Goal: Task Accomplishment & Management: Use online tool/utility

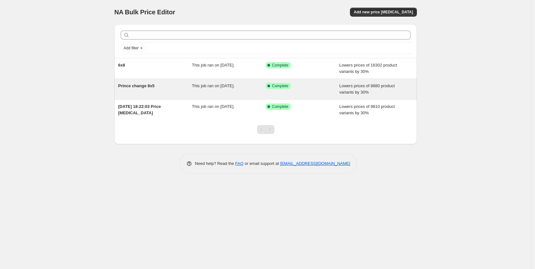
click at [157, 88] on div "Prince change 8x5" at bounding box center [155, 89] width 74 height 13
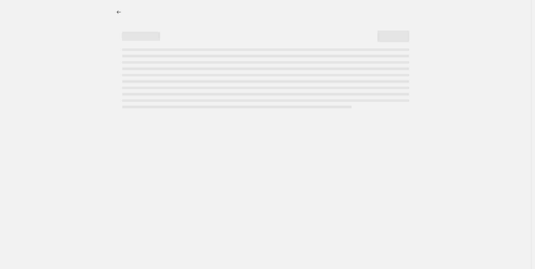
select select "percentage"
select select "pp"
select select "collection"
select select "title"
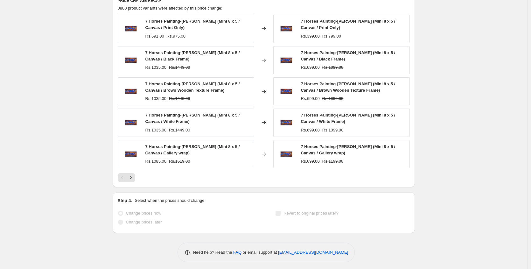
scroll to position [671, 0]
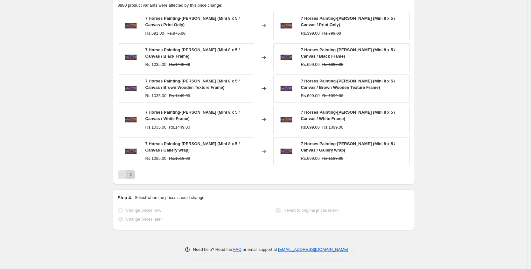
click at [130, 174] on icon "Next" at bounding box center [131, 175] width 6 height 6
click at [131, 173] on icon "Next" at bounding box center [131, 175] width 6 height 6
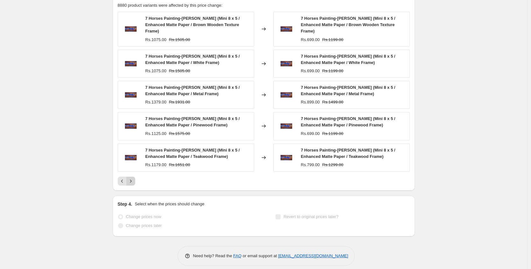
click at [131, 173] on div "7 Horses Painting-[PERSON_NAME] (Mini 8 x 5 / Enhanced Matte Paper / Brown Wood…" at bounding box center [264, 99] width 292 height 174
click at [131, 178] on icon "Next" at bounding box center [131, 181] width 6 height 6
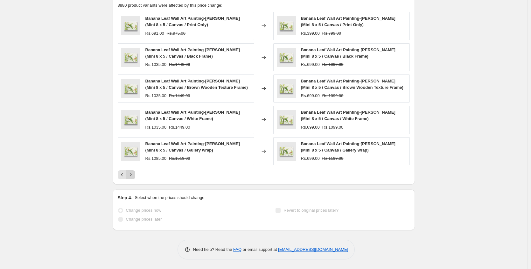
click at [132, 175] on icon "Next" at bounding box center [131, 175] width 6 height 6
click at [133, 177] on icon "Next" at bounding box center [131, 175] width 6 height 6
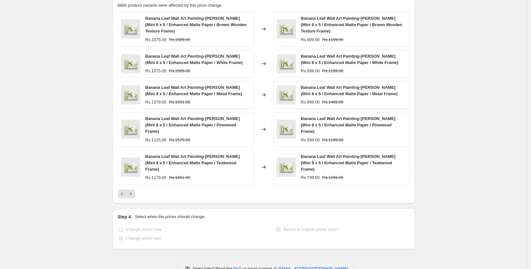
click at [134, 176] on div "Banana Leaf Wall Art Painting-[PERSON_NAME] (Mini 8 x 5 / Enhanced Matte Paper …" at bounding box center [264, 105] width 292 height 187
click at [132, 191] on icon "Next" at bounding box center [131, 194] width 6 height 6
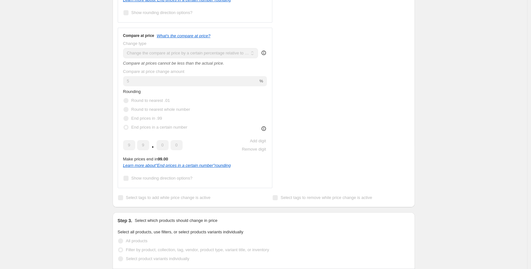
scroll to position [0, 0]
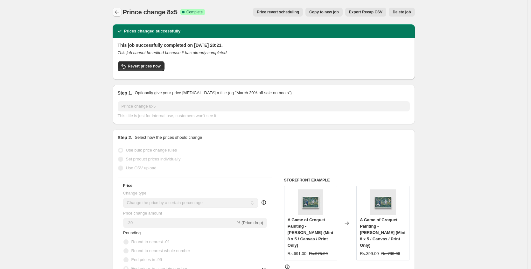
click at [120, 10] on icon "Price change jobs" at bounding box center [117, 12] width 6 height 6
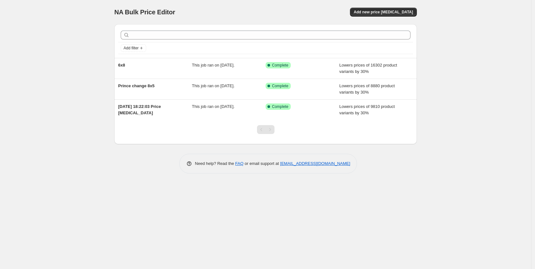
click at [370, 17] on div "NA Bulk Price Editor. This page is ready NA Bulk Price Editor Add new price [ME…" at bounding box center [265, 12] width 302 height 24
click at [376, 11] on span "Add new price [MEDICAL_DATA]" at bounding box center [383, 12] width 59 height 5
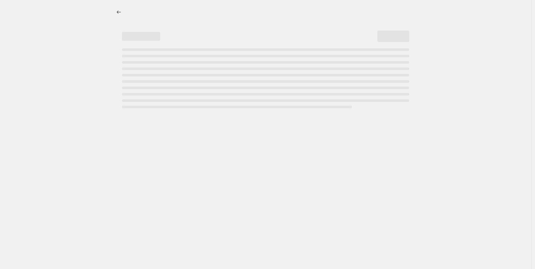
select select "percentage"
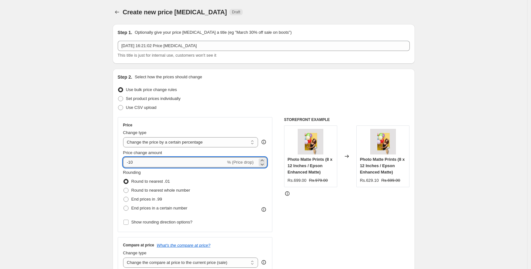
drag, startPoint x: 156, startPoint y: 160, endPoint x: 140, endPoint y: 161, distance: 16.3
click at [140, 161] on input "-10" at bounding box center [174, 162] width 103 height 10
type input "-1"
type input "-33"
click at [148, 203] on label "End prices in .99" at bounding box center [142, 199] width 39 height 9
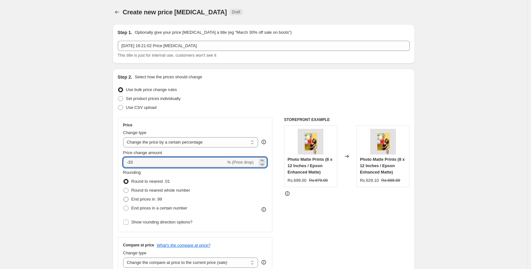
click at [124, 197] on input "End prices in .99" at bounding box center [124, 197] width 0 height 0
radio input "true"
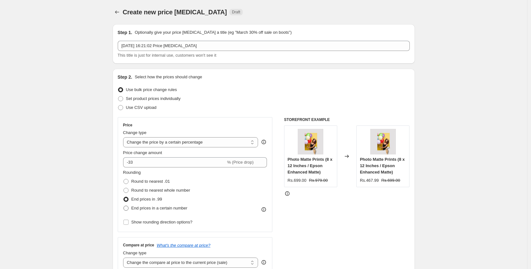
click at [148, 207] on span "End prices in a certain number" at bounding box center [159, 208] width 56 height 5
click at [124, 206] on input "End prices in a certain number" at bounding box center [124, 206] width 0 height 0
radio input "true"
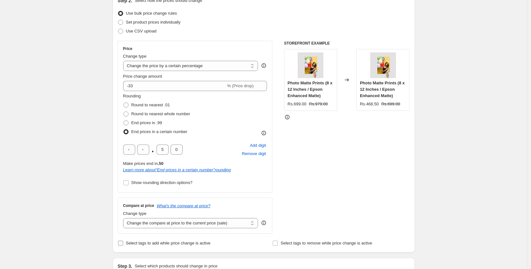
scroll to position [110, 0]
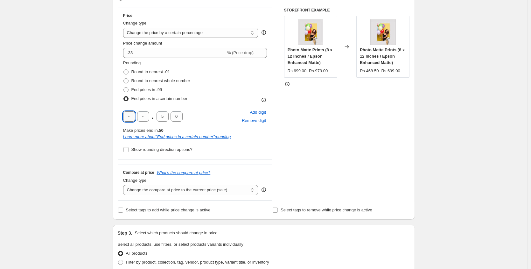
click at [133, 120] on input "text" at bounding box center [129, 116] width 12 height 10
type input "0"
click at [137, 117] on div "0 . 0 0" at bounding box center [153, 116] width 60 height 10
click at [133, 116] on input "0" at bounding box center [129, 116] width 12 height 10
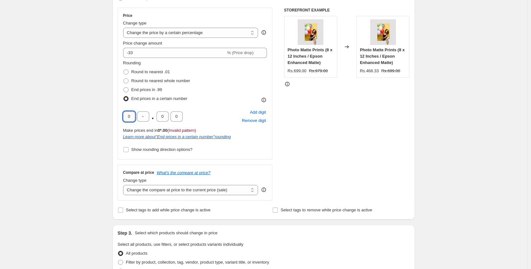
drag, startPoint x: 132, startPoint y: 116, endPoint x: 126, endPoint y: 115, distance: 6.4
click at [126, 115] on input "0" at bounding box center [129, 116] width 12 height 10
type input "9"
click at [144, 115] on input "text" at bounding box center [143, 116] width 12 height 10
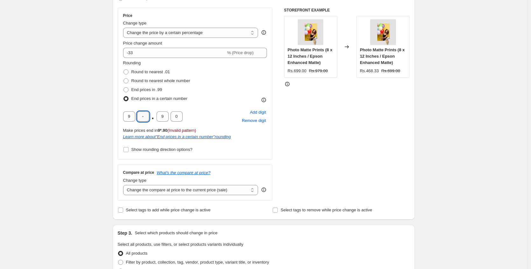
type input "8"
drag, startPoint x: 148, startPoint y: 114, endPoint x: 144, endPoint y: 112, distance: 4.4
click at [144, 113] on input "8" at bounding box center [143, 116] width 12 height 10
type input "8"
click at [147, 113] on input "8" at bounding box center [143, 116] width 12 height 10
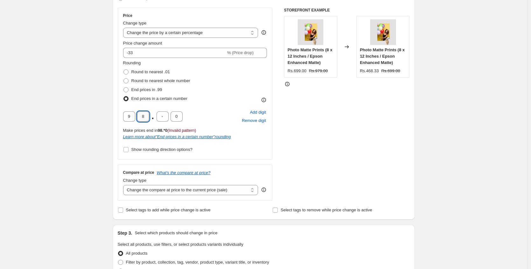
click at [147, 113] on input "8" at bounding box center [143, 116] width 12 height 10
type input "9"
type input "0"
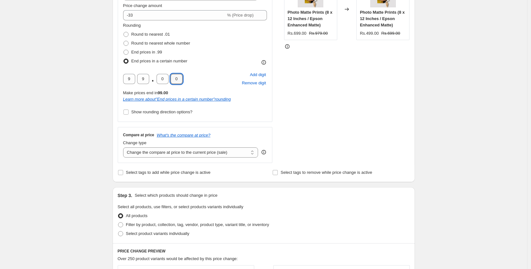
scroll to position [158, 0]
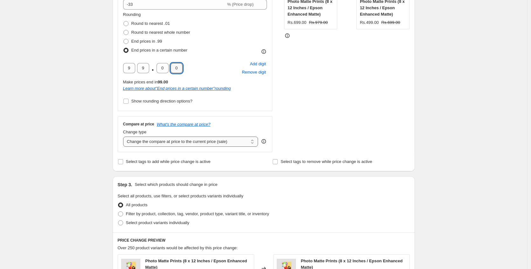
click at [172, 142] on select "Change the compare at price to the current price (sale) Change the compare at p…" at bounding box center [190, 142] width 135 height 10
select select "pp"
click at [125, 137] on select "Change the compare at price to the current price (sale) Change the compare at p…" at bounding box center [190, 142] width 135 height 10
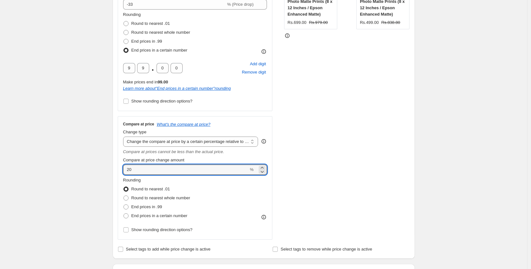
drag, startPoint x: 143, startPoint y: 169, endPoint x: 114, endPoint y: 169, distance: 29.0
click at [114, 169] on div "Step 2. Select how the prices should change Use bulk price change rules Set pro…" at bounding box center [264, 85] width 302 height 348
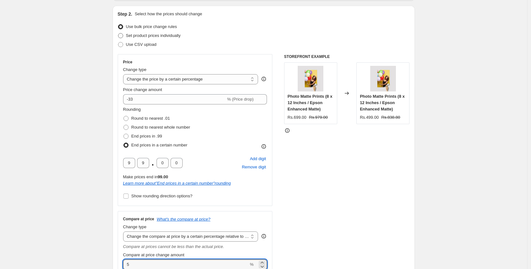
scroll to position [0, 0]
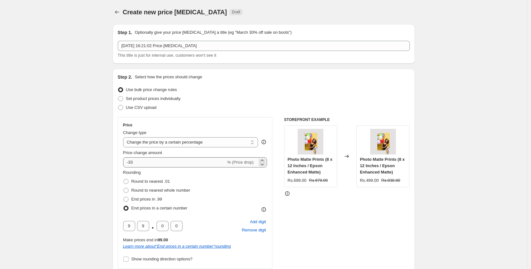
type input "5"
click at [142, 161] on input "-33" at bounding box center [174, 162] width 103 height 10
drag, startPoint x: 141, startPoint y: 161, endPoint x: 134, endPoint y: 160, distance: 7.7
click at [134, 160] on input "-33" at bounding box center [174, 162] width 103 height 10
type input "-30"
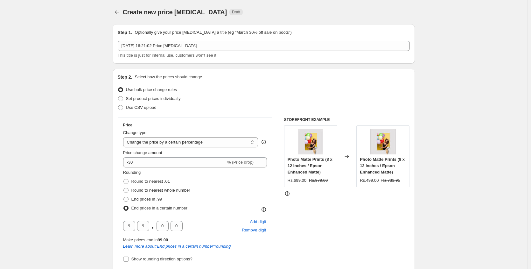
click at [204, 111] on div "Use CSV upload" at bounding box center [264, 107] width 292 height 9
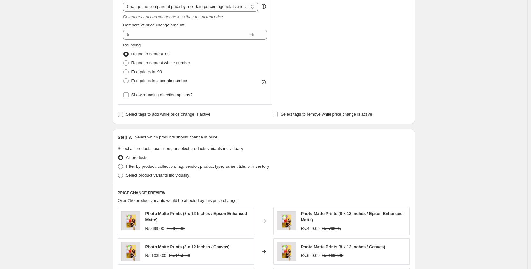
scroll to position [292, 0]
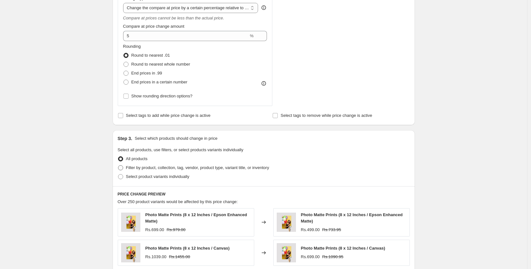
click at [133, 166] on span "Filter by product, collection, tag, vendor, product type, variant title, or inv…" at bounding box center [197, 167] width 143 height 5
click at [118, 166] on input "Filter by product, collection, tag, vendor, product type, variant title, or inv…" at bounding box center [118, 165] width 0 height 0
radio input "true"
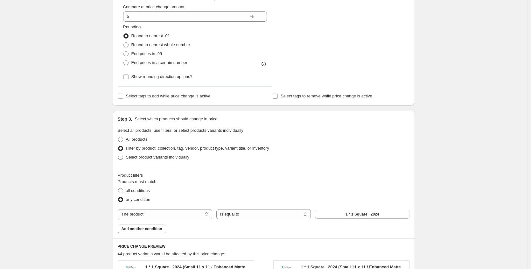
scroll to position [368, 0]
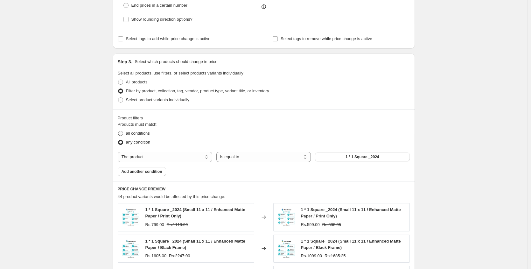
click at [138, 135] on span "all conditions" at bounding box center [138, 133] width 24 height 5
click at [118, 131] on input "all conditions" at bounding box center [118, 131] width 0 height 0
radio input "true"
click at [221, 153] on select "Is equal to Is not equal to" at bounding box center [263, 157] width 95 height 10
click at [218, 152] on select "Is equal to Is not equal to" at bounding box center [263, 157] width 95 height 10
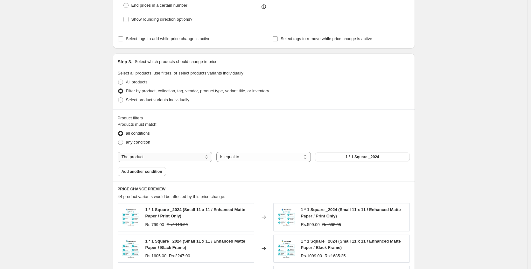
click at [212, 156] on select "The product The product's collection The product's tag The product's vendor The…" at bounding box center [165, 157] width 95 height 10
select select "collection"
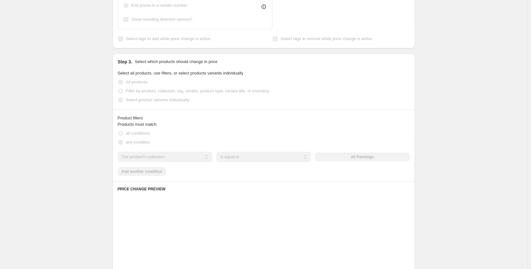
click at [347, 155] on div "The product The product's collection The product's tag The product's vendor The…" at bounding box center [264, 157] width 292 height 10
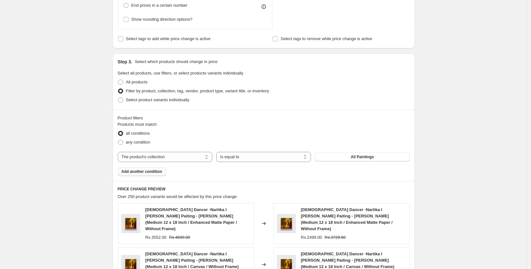
click at [159, 173] on span "Add another condition" at bounding box center [142, 171] width 41 height 5
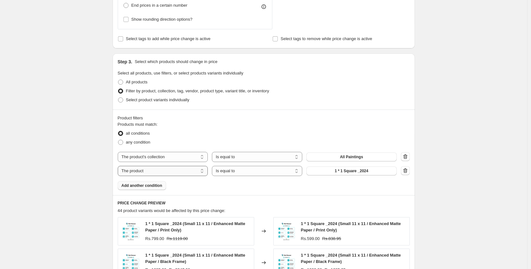
click at [187, 171] on select "The product The product's collection The product's tag The product's vendor The…" at bounding box center [163, 171] width 90 height 10
select select "title"
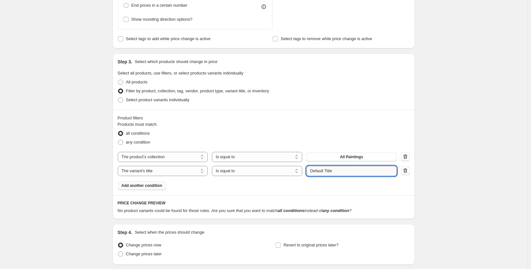
click at [348, 172] on input "Default Title" at bounding box center [352, 171] width 90 height 10
drag, startPoint x: 341, startPoint y: 168, endPoint x: 281, endPoint y: 169, distance: 59.5
click at [281, 169] on div "The product The product's collection The product's tag The product's vendor The…" at bounding box center [257, 171] width 279 height 10
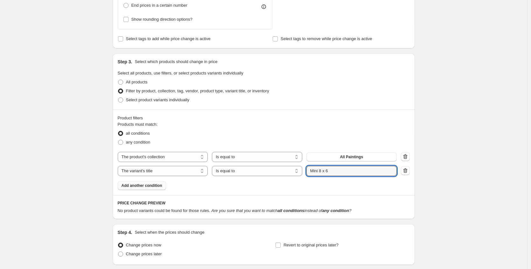
type input "Mini 8 x 6"
click at [256, 183] on div "Products must match: all conditions any condition The product The product's col…" at bounding box center [264, 155] width 292 height 69
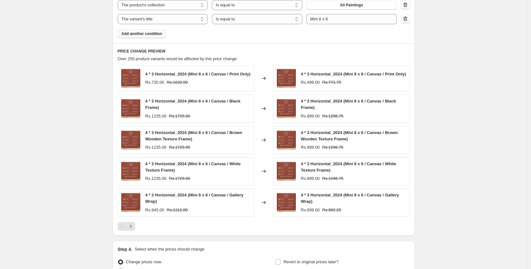
scroll to position [588, 0]
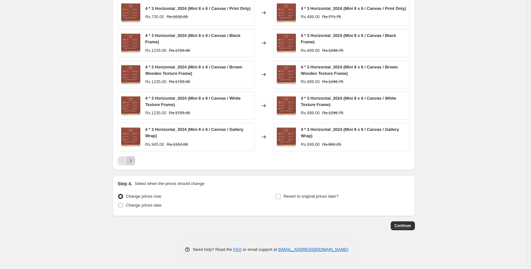
click at [131, 159] on icon "Next" at bounding box center [131, 161] width 6 height 6
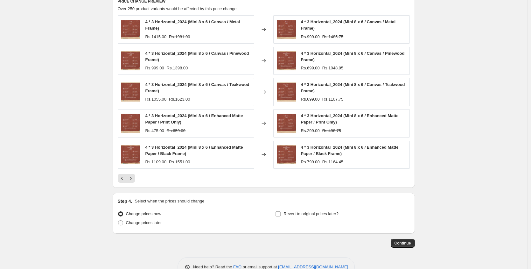
scroll to position [549, 0]
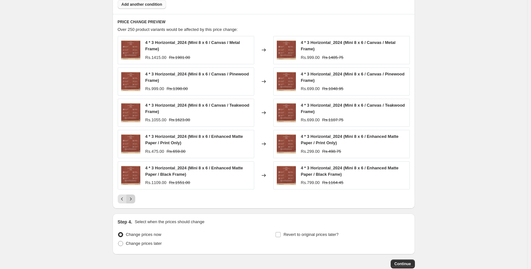
click at [133, 200] on icon "Next" at bounding box center [131, 199] width 6 height 6
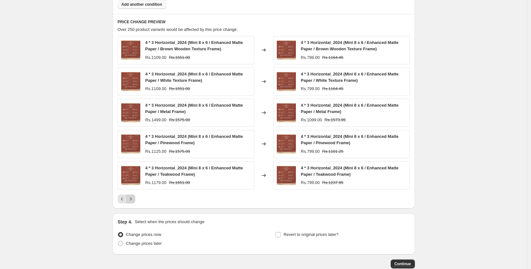
click at [133, 200] on icon "Next" at bounding box center [131, 199] width 6 height 6
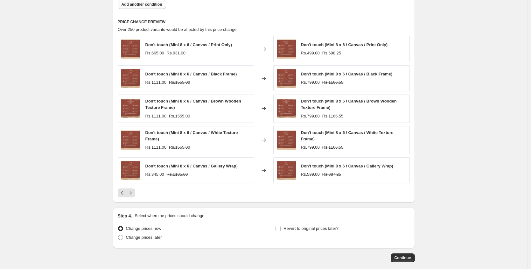
click at [133, 200] on div "PRICE CHANGE PREVIEW Over 250 product variants would be affected by this price …" at bounding box center [264, 108] width 302 height 188
click at [134, 194] on icon "Next" at bounding box center [131, 193] width 6 height 6
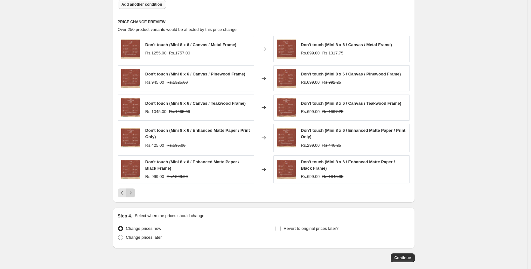
click at [134, 194] on icon "Next" at bounding box center [131, 193] width 6 height 6
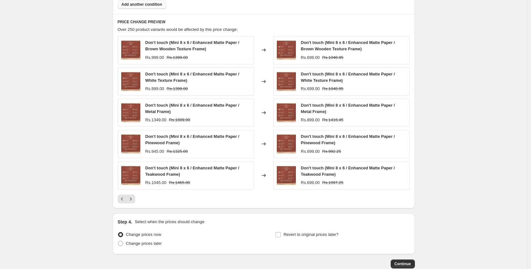
click at [134, 194] on div "Don't touch (Mini 8 x 6 / Enhanced Matte Paper / Brown Wooden Texture Frame) Rs…" at bounding box center [264, 119] width 292 height 167
click at [132, 197] on icon "Next" at bounding box center [131, 199] width 6 height 6
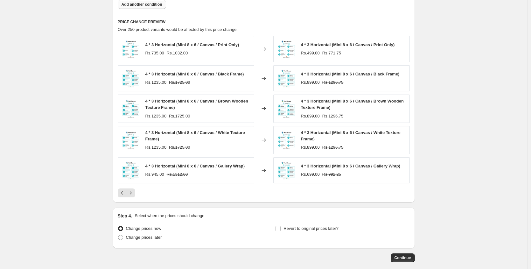
click at [132, 197] on button "Next" at bounding box center [130, 192] width 9 height 9
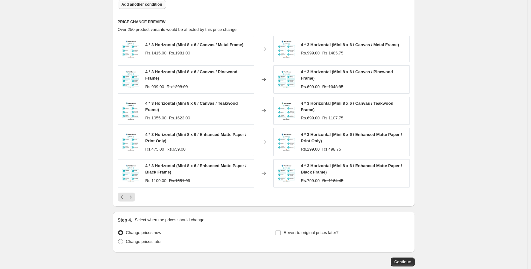
click at [132, 197] on icon "Next" at bounding box center [131, 197] width 6 height 6
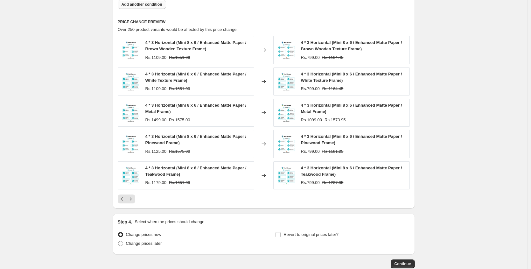
click at [132, 197] on icon "Next" at bounding box center [131, 199] width 6 height 6
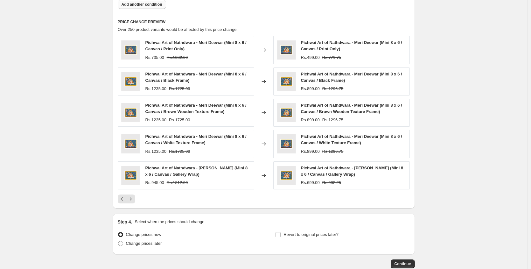
click at [132, 197] on icon "Next" at bounding box center [131, 199] width 6 height 6
click at [123, 199] on icon "Previous" at bounding box center [122, 198] width 2 height 3
click at [135, 198] on button "Next" at bounding box center [130, 199] width 9 height 9
click at [135, 197] on button "Next" at bounding box center [130, 199] width 9 height 9
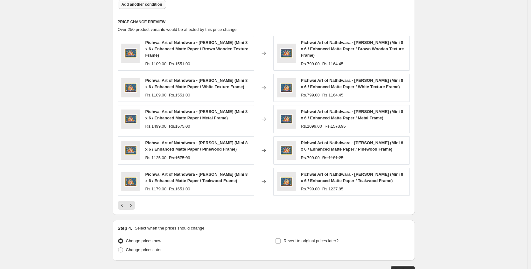
click at [135, 196] on div "Pichwai Art of Nathdwara - Meri Deewar (Mini 8 x 6 / Enhanced Matte Paper / Bro…" at bounding box center [264, 123] width 292 height 174
click at [126, 209] on button "Previous" at bounding box center [122, 205] width 9 height 9
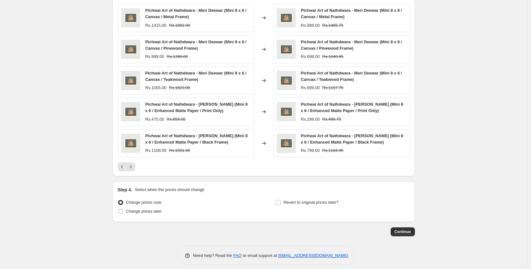
scroll to position [588, 0]
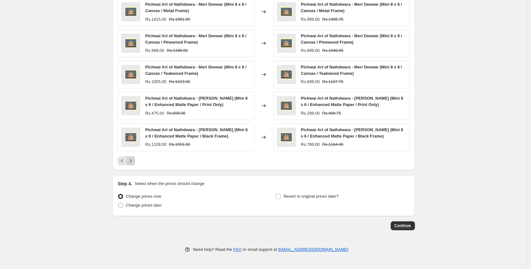
click at [134, 161] on icon "Next" at bounding box center [131, 161] width 6 height 6
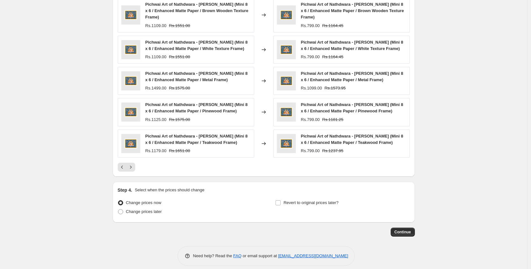
click at [135, 163] on div "Pagination" at bounding box center [130, 167] width 9 height 9
click at [134, 165] on icon "Next" at bounding box center [131, 167] width 6 height 6
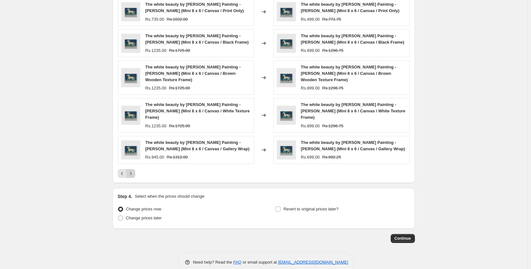
click at [133, 170] on icon "Next" at bounding box center [131, 173] width 6 height 6
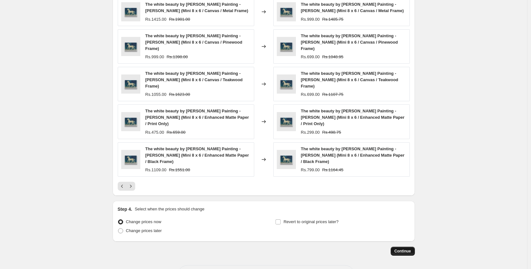
click at [400, 249] on span "Continue" at bounding box center [403, 251] width 17 height 5
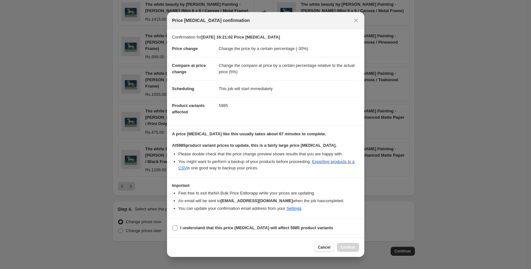
click at [208, 226] on b "I understand that this price [MEDICAL_DATA] will affect 5985 product variants" at bounding box center [257, 227] width 153 height 5
click at [178, 226] on input "I understand that this price [MEDICAL_DATA] will affect 5985 product variants" at bounding box center [175, 227] width 5 height 5
checkbox input "true"
click at [348, 244] on button "Confirm" at bounding box center [348, 247] width 22 height 9
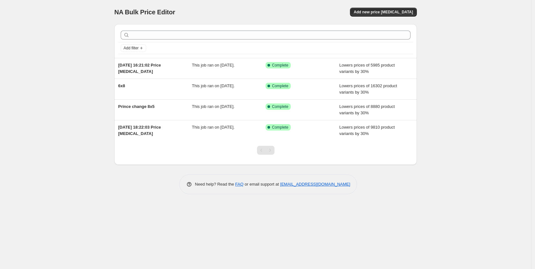
click at [270, 148] on div "Pagination" at bounding box center [270, 150] width 9 height 9
click at [411, 14] on span "Add new price [MEDICAL_DATA]" at bounding box center [383, 12] width 59 height 5
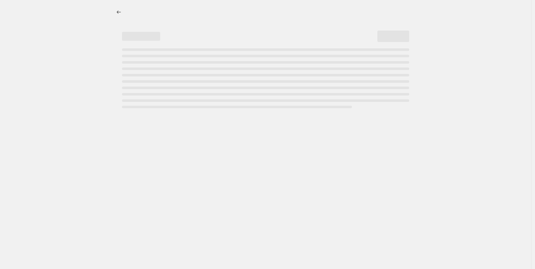
select select "percentage"
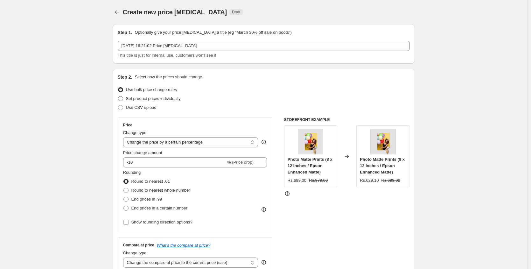
click at [148, 101] on span "Set product prices individually" at bounding box center [153, 98] width 55 height 5
click at [118, 96] on input "Set product prices individually" at bounding box center [118, 96] width 0 height 0
radio input "true"
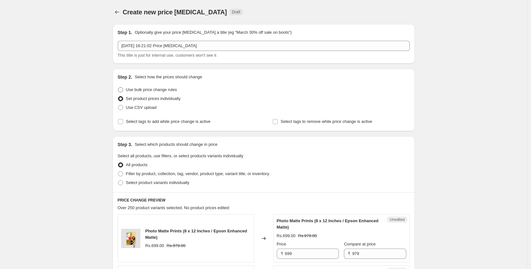
click at [147, 92] on span "Use bulk price change rules" at bounding box center [151, 89] width 51 height 5
click at [118, 88] on input "Use bulk price change rules" at bounding box center [118, 87] width 0 height 0
radio input "true"
select select "percentage"
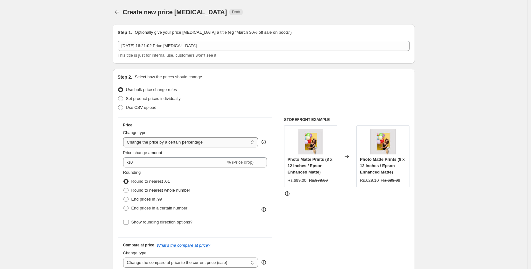
click at [162, 142] on select "Change the price to a certain amount Change the price by a certain amount Chang…" at bounding box center [190, 142] width 135 height 10
click at [125, 137] on select "Change the price to a certain amount Change the price by a certain amount Chang…" at bounding box center [190, 142] width 135 height 10
click at [154, 163] on input "-10" at bounding box center [174, 162] width 103 height 10
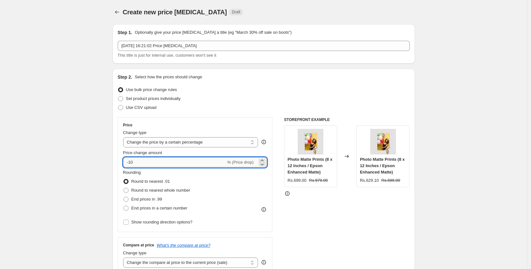
click at [156, 163] on input "-10" at bounding box center [174, 162] width 103 height 10
click at [123, 162] on div "Price Change type Change the price to a certain amount Change the price by a ce…" at bounding box center [195, 174] width 155 height 115
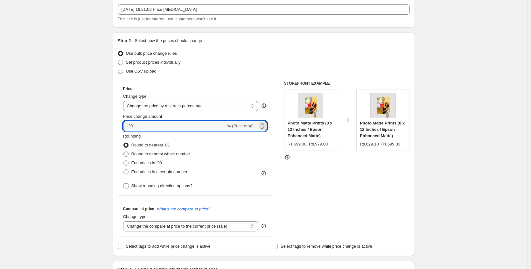
scroll to position [60, 0]
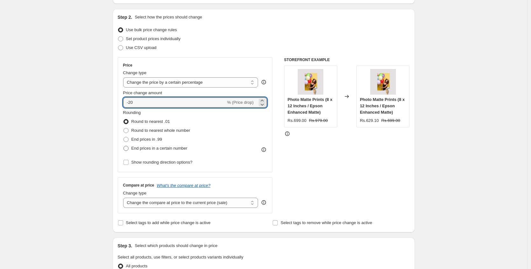
type input "-20"
click at [138, 147] on span "End prices in a certain number" at bounding box center [159, 148] width 56 height 5
click at [124, 146] on input "End prices in a certain number" at bounding box center [124, 146] width 0 height 0
radio input "true"
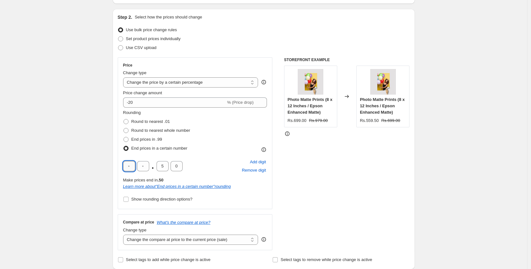
click at [134, 163] on input "text" at bounding box center [129, 166] width 12 height 10
type input "9"
click at [146, 166] on input "text" at bounding box center [143, 166] width 12 height 10
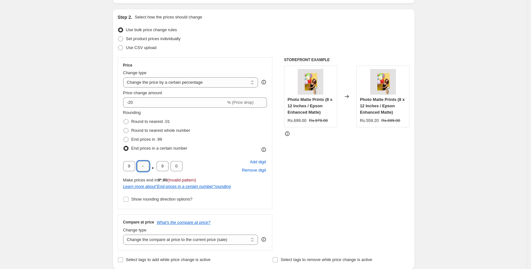
type input "9"
drag, startPoint x: 165, startPoint y: 166, endPoint x: 161, endPoint y: 165, distance: 3.6
click at [161, 165] on input "9" at bounding box center [163, 166] width 12 height 10
type input "0"
drag, startPoint x: 149, startPoint y: 167, endPoint x: 140, endPoint y: 166, distance: 8.9
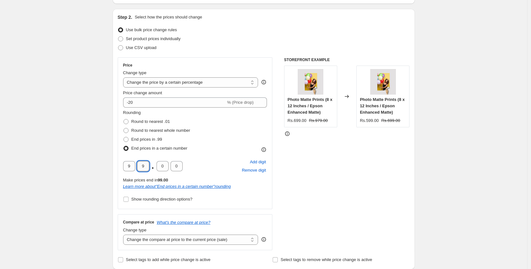
click at [140, 166] on input "9" at bounding box center [143, 166] width 12 height 10
drag, startPoint x: 135, startPoint y: 166, endPoint x: 123, endPoint y: 164, distance: 12.1
click at [123, 164] on div "Price Change type Change the price to a certain amount Change the price by a ce…" at bounding box center [195, 133] width 155 height 152
type input "5"
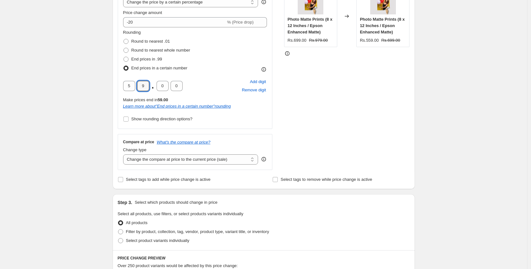
scroll to position [146, 0]
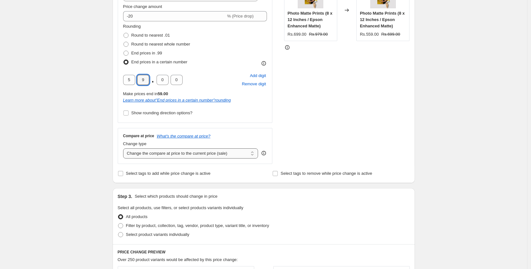
click at [167, 154] on select "Change the compare at price to the current price (sale) Change the compare at p…" at bounding box center [190, 153] width 135 height 10
select select "pp"
click at [125, 148] on select "Change the compare at price to the current price (sale) Change the compare at p…" at bounding box center [190, 153] width 135 height 10
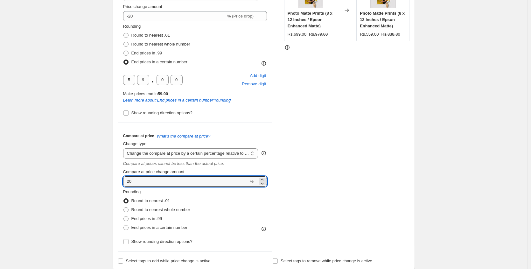
drag, startPoint x: 138, startPoint y: 183, endPoint x: 109, endPoint y: 180, distance: 29.1
click at [109, 180] on div "Step 1. Optionally give your price [MEDICAL_DATA] a title (eg "March 30% off sa…" at bounding box center [262, 227] width 308 height 709
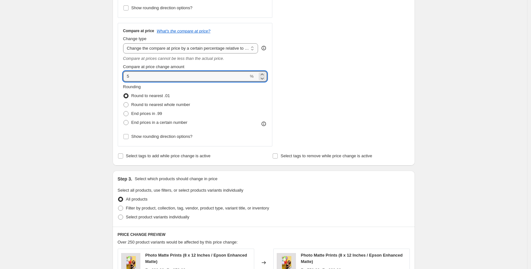
scroll to position [315, 0]
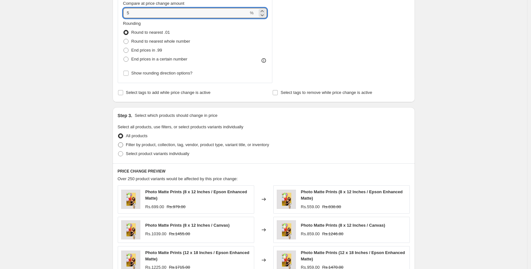
type input "5"
click at [143, 148] on span "Filter by product, collection, tag, vendor, product type, variant title, or inv…" at bounding box center [197, 145] width 143 height 6
click at [118, 143] on input "Filter by product, collection, tag, vendor, product type, variant title, or inv…" at bounding box center [118, 142] width 0 height 0
radio input "true"
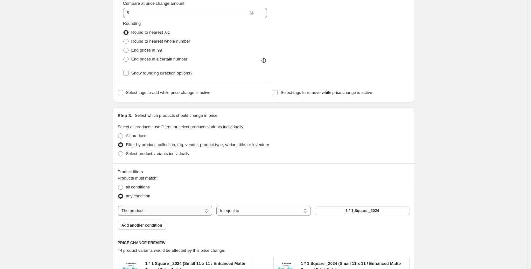
click at [151, 207] on select "The product The product's collection The product's tag The product's vendor The…" at bounding box center [165, 211] width 95 height 10
select select "collection"
click at [142, 226] on span "Add another condition" at bounding box center [142, 225] width 41 height 5
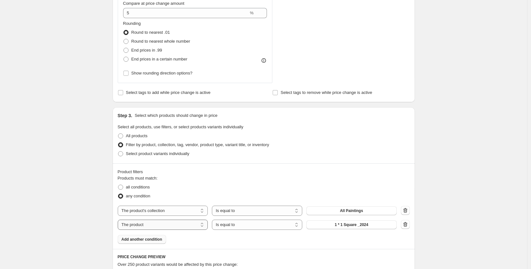
click at [186, 223] on select "The product The product's collection The product's tag The product's vendor The…" at bounding box center [163, 225] width 90 height 10
select select "title"
click at [329, 224] on input "Default Title" at bounding box center [352, 225] width 90 height 10
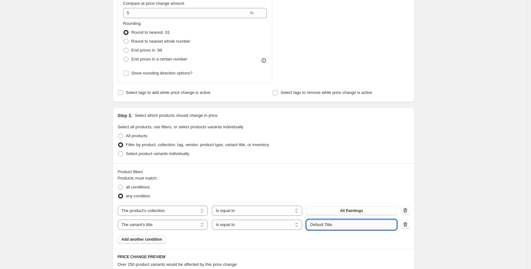
click at [329, 224] on input "Default Title" at bounding box center [352, 225] width 90 height 10
paste input "Small 8 x 12"
type input "Small 8 x 12"
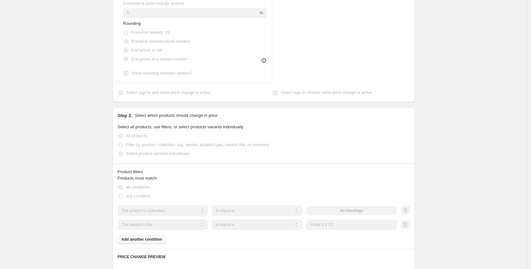
click at [295, 237] on div "Products must match: all conditions any condition The product The product's col…" at bounding box center [264, 209] width 292 height 69
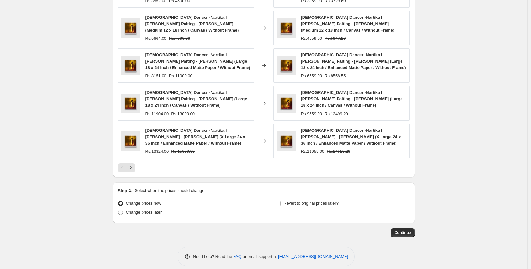
scroll to position [620, 0]
click at [130, 164] on icon "Next" at bounding box center [131, 167] width 6 height 6
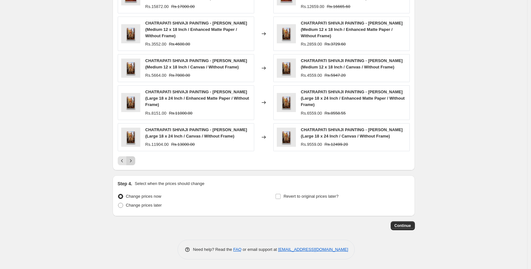
click at [132, 162] on icon "Next" at bounding box center [131, 161] width 6 height 6
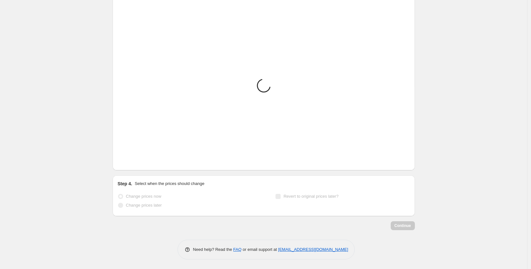
scroll to position [594, 0]
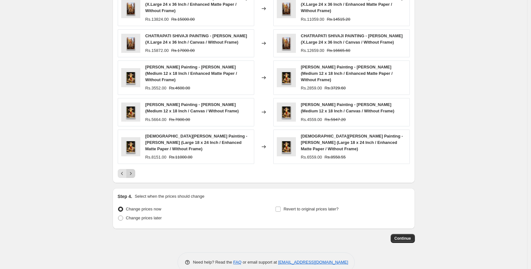
click at [132, 170] on icon "Next" at bounding box center [131, 173] width 6 height 6
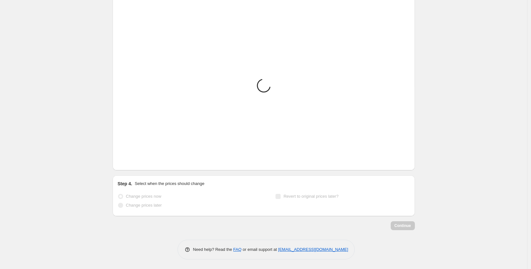
scroll to position [588, 0]
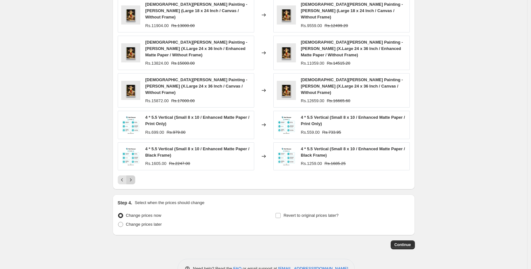
click at [133, 177] on icon "Next" at bounding box center [131, 180] width 6 height 6
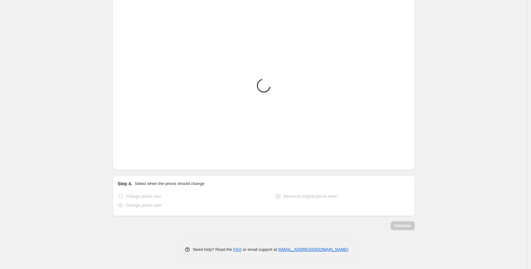
scroll to position [586, 0]
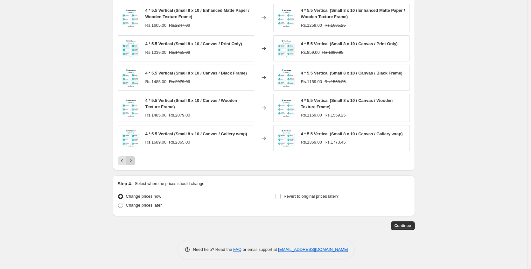
click at [133, 159] on icon "Next" at bounding box center [131, 161] width 6 height 6
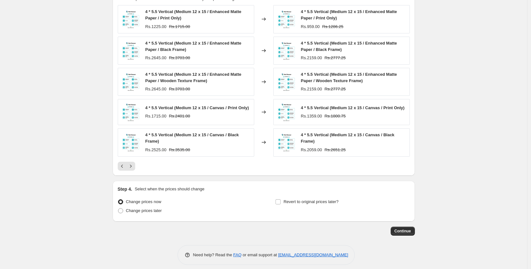
scroll to position [572, 0]
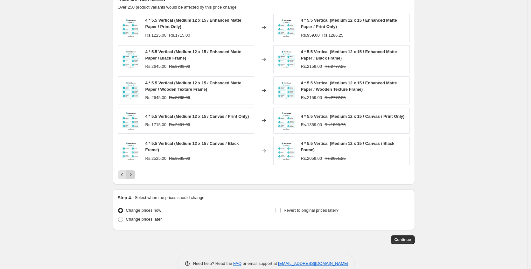
click at [132, 177] on icon "Next" at bounding box center [131, 175] width 6 height 6
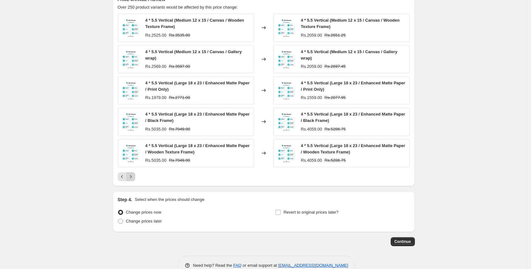
click at [132, 177] on icon "Next" at bounding box center [131, 176] width 6 height 6
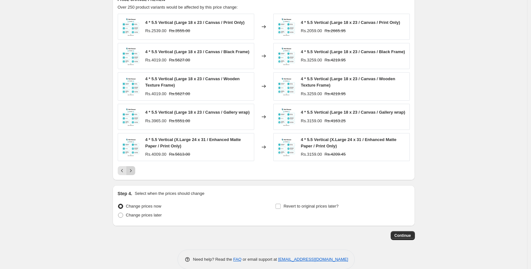
click at [132, 174] on icon "Next" at bounding box center [131, 170] width 6 height 6
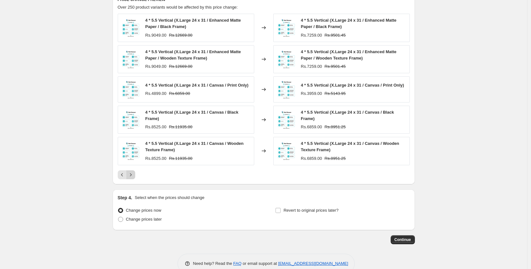
click at [132, 177] on icon "Next" at bounding box center [131, 175] width 6 height 6
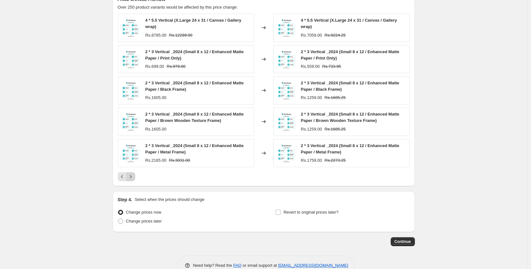
click at [133, 175] on icon "Next" at bounding box center [131, 176] width 6 height 6
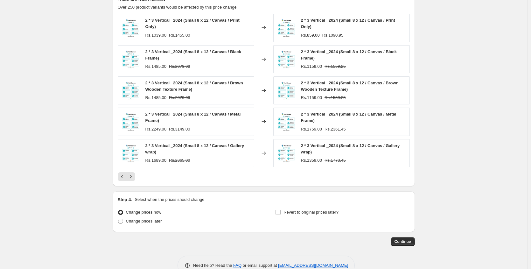
click at [135, 172] on div "2 * 3 Vertical _2024 (Small 8 x 12 / Canvas / Print Only) Rs.1039.00 Rs.1455.00…" at bounding box center [264, 97] width 292 height 167
click at [134, 175] on icon "Next" at bounding box center [131, 176] width 6 height 6
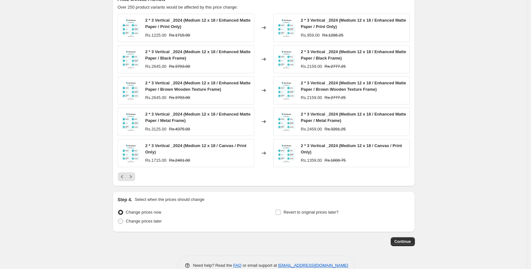
click at [134, 175] on icon "Next" at bounding box center [131, 176] width 6 height 6
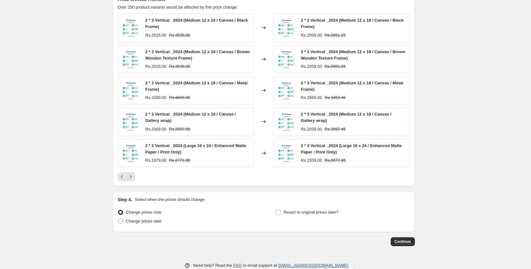
click at [134, 175] on icon "Next" at bounding box center [131, 176] width 6 height 6
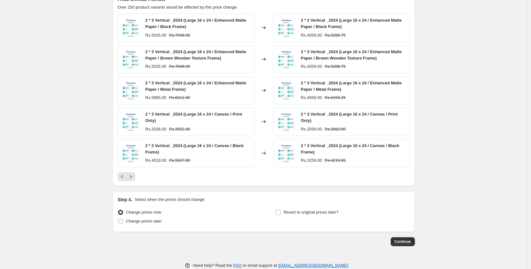
click at [134, 175] on icon "Next" at bounding box center [131, 176] width 6 height 6
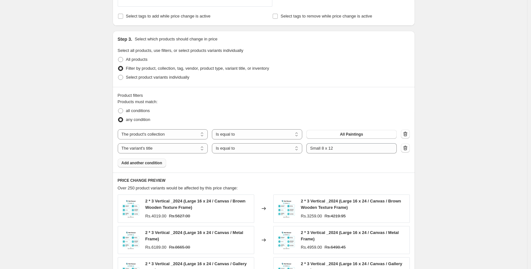
scroll to position [388, 0]
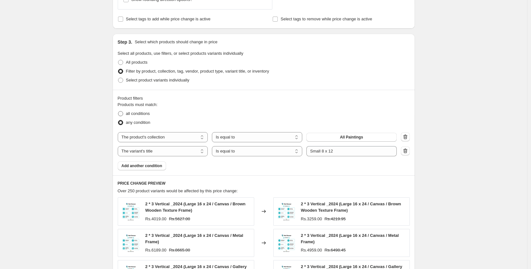
click at [135, 112] on span "all conditions" at bounding box center [138, 113] width 24 height 5
click at [118, 111] on input "all conditions" at bounding box center [118, 111] width 0 height 0
radio input "true"
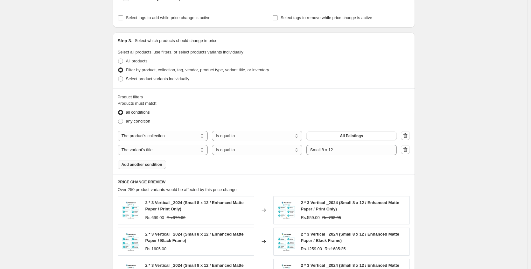
scroll to position [588, 0]
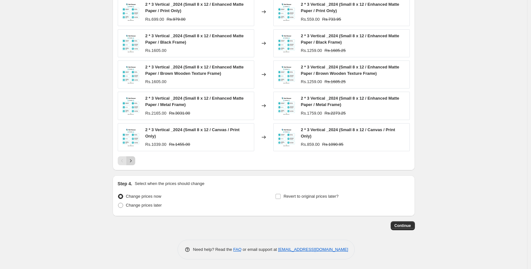
click at [134, 161] on icon "Next" at bounding box center [131, 161] width 6 height 6
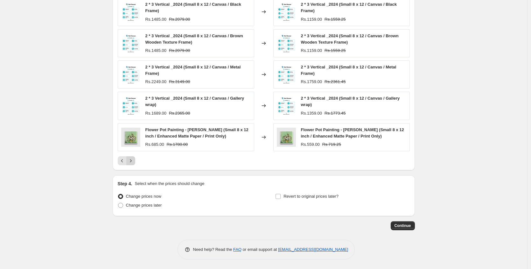
click at [134, 161] on icon "Next" at bounding box center [131, 161] width 6 height 6
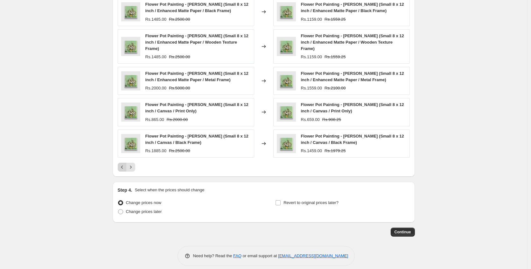
click at [123, 165] on icon "Previous" at bounding box center [122, 167] width 6 height 6
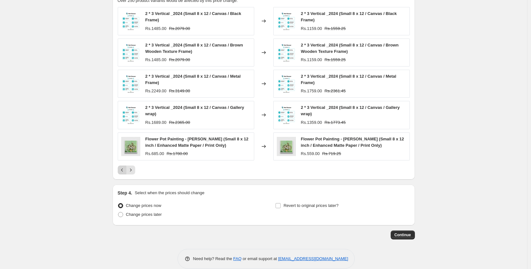
click at [125, 167] on icon "Previous" at bounding box center [122, 170] width 6 height 6
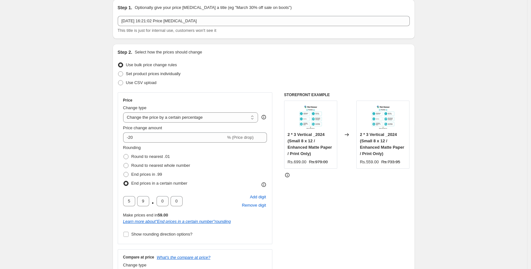
scroll to position [48, 0]
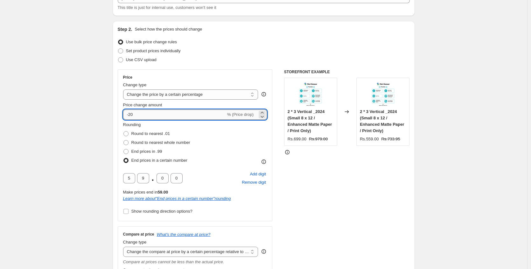
drag, startPoint x: 144, startPoint y: 115, endPoint x: 131, endPoint y: 112, distance: 12.5
click at [131, 112] on input "-20" at bounding box center [174, 115] width 103 height 10
type input "-10"
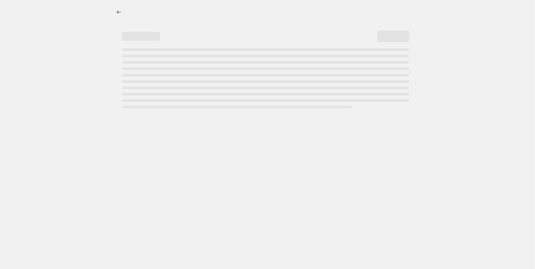
select select "percentage"
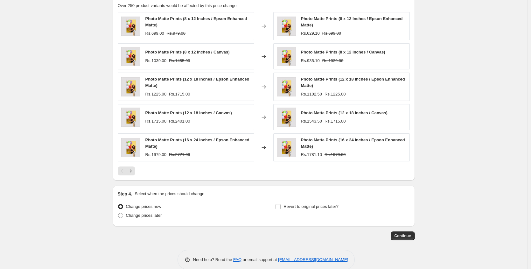
scroll to position [373, 0]
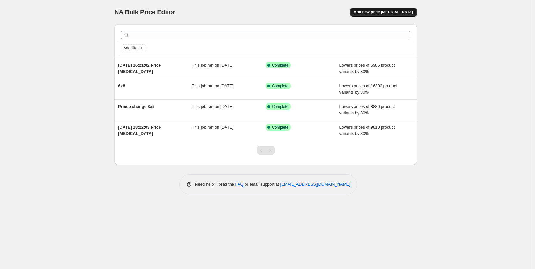
click at [373, 13] on span "Add new price [MEDICAL_DATA]" at bounding box center [383, 12] width 59 height 5
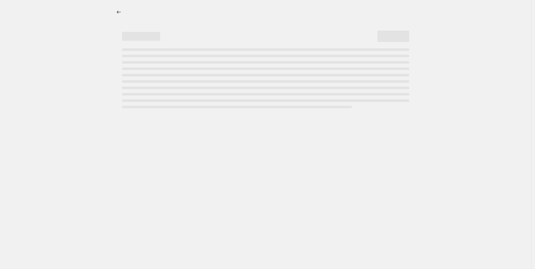
select select "percentage"
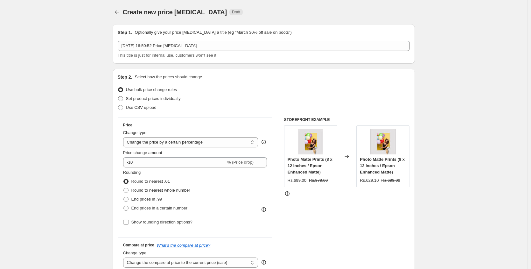
click at [136, 99] on span "Set product prices individually" at bounding box center [153, 98] width 55 height 5
click at [118, 96] on input "Set product prices individually" at bounding box center [118, 96] width 0 height 0
radio input "true"
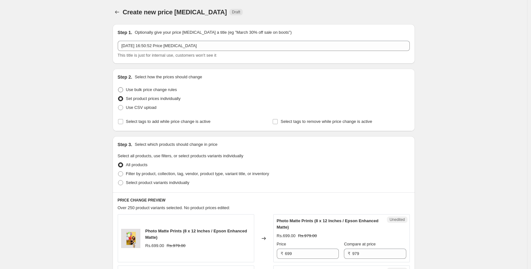
click at [143, 93] on label "Use bulk price change rules" at bounding box center [147, 89] width 59 height 9
click at [118, 88] on input "Use bulk price change rules" at bounding box center [118, 87] width 0 height 0
radio input "true"
select select "percentage"
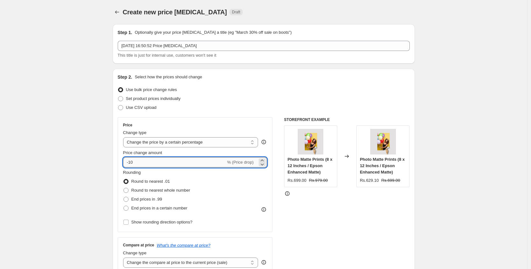
drag, startPoint x: 156, startPoint y: 164, endPoint x: 133, endPoint y: 163, distance: 22.3
click at [132, 162] on input "-10" at bounding box center [174, 162] width 103 height 10
type input "-15"
click at [315, 207] on div "STOREFRONT EXAMPLE Photo Matte Prints (8 x 12 Inches / Epson Enhanced Matte) Rs…" at bounding box center [347, 195] width 126 height 156
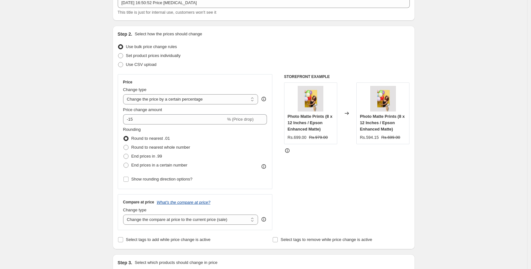
scroll to position [63, 0]
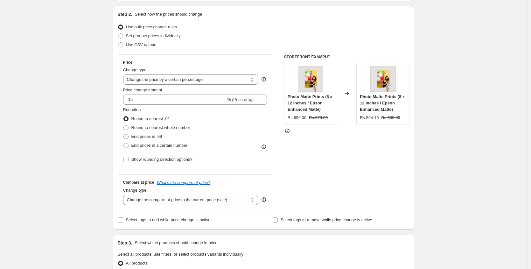
click at [151, 139] on span "End prices in .99" at bounding box center [146, 136] width 31 height 6
click at [124, 134] on input "End prices in .99" at bounding box center [124, 134] width 0 height 0
radio input "true"
click at [145, 145] on span "End prices in a certain number" at bounding box center [159, 145] width 56 height 5
click at [124, 143] on input "End prices in a certain number" at bounding box center [124, 143] width 0 height 0
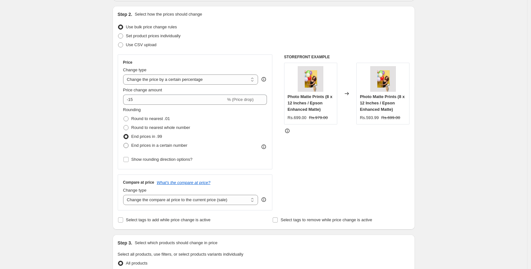
radio input "true"
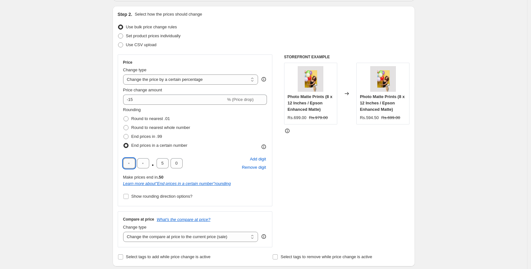
drag, startPoint x: 135, startPoint y: 163, endPoint x: 130, endPoint y: 163, distance: 4.8
click at [130, 163] on input "text" at bounding box center [129, 163] width 12 height 10
type input "9"
drag, startPoint x: 145, startPoint y: 161, endPoint x: 142, endPoint y: 161, distance: 3.2
click at [142, 161] on input "6" at bounding box center [143, 163] width 12 height 10
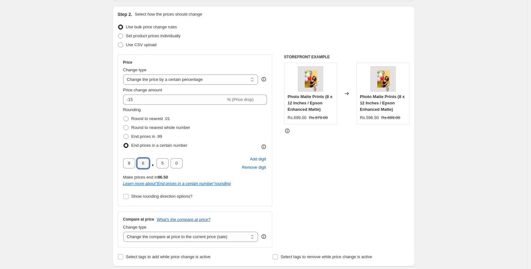
type input "5"
click at [161, 161] on input "5" at bounding box center [163, 163] width 12 height 10
click at [162, 161] on input "5" at bounding box center [163, 163] width 12 height 10
click at [164, 162] on input "5" at bounding box center [163, 163] width 12 height 10
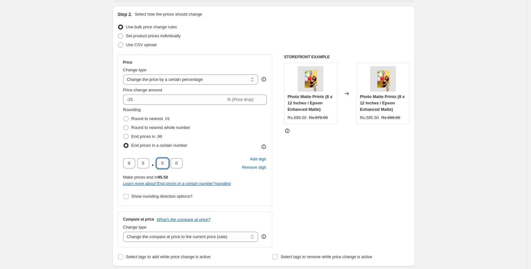
type input "0"
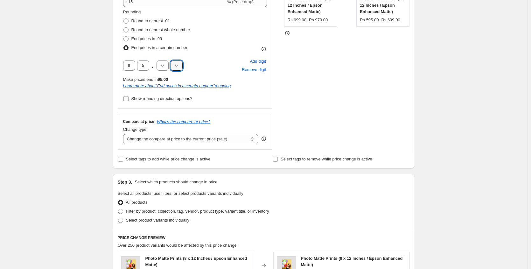
scroll to position [168, 0]
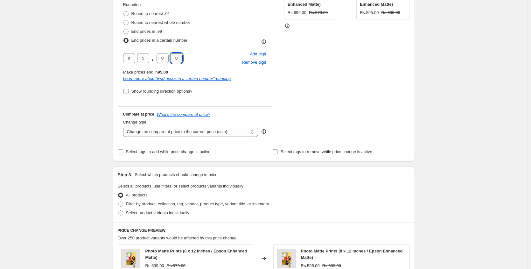
click at [147, 92] on span "Show rounding direction options?" at bounding box center [161, 91] width 61 height 5
click at [129, 92] on input "Show rounding direction options?" at bounding box center [126, 91] width 5 height 5
checkbox input "true"
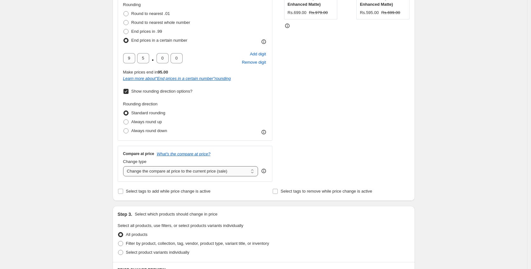
click at [148, 171] on select "Change the compare at price to the current price (sale) Change the compare at p…" at bounding box center [190, 171] width 135 height 10
select select "pp"
click at [125, 166] on select "Change the compare at price to the current price (sale) Change the compare at p…" at bounding box center [190, 171] width 135 height 10
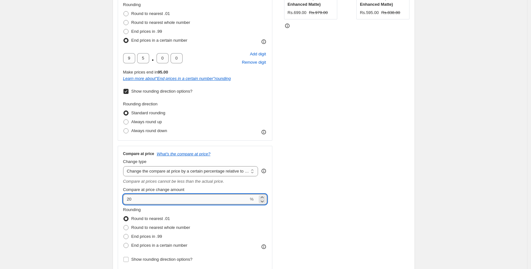
drag, startPoint x: 137, startPoint y: 199, endPoint x: 126, endPoint y: 198, distance: 10.9
click at [126, 198] on input "20" at bounding box center [186, 199] width 126 height 10
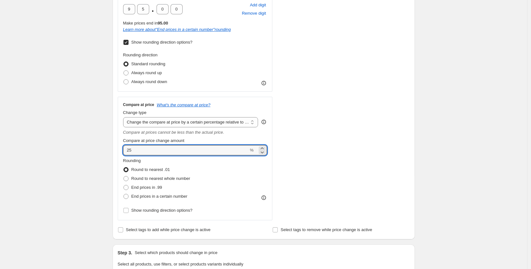
scroll to position [305, 0]
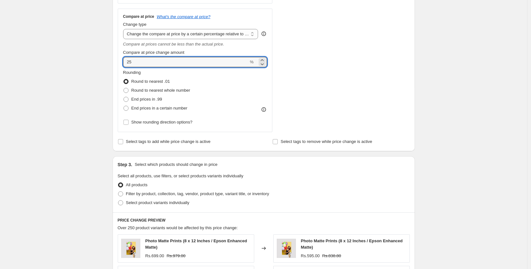
type input "2"
type input "-5"
click at [143, 99] on span "End prices in .99" at bounding box center [146, 99] width 31 height 5
click at [124, 97] on input "End prices in .99" at bounding box center [124, 97] width 0 height 0
radio input "true"
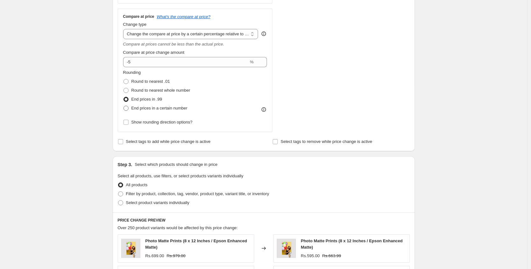
click at [139, 108] on span "End prices in a certain number" at bounding box center [159, 108] width 56 height 5
click at [124, 106] on input "End prices in a certain number" at bounding box center [124, 106] width 0 height 0
radio input "true"
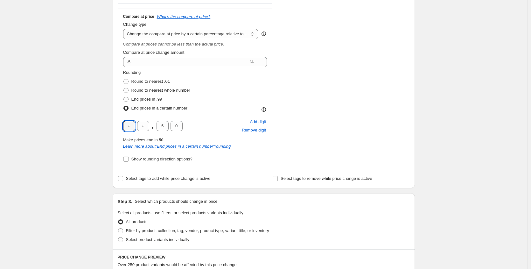
drag, startPoint x: 135, startPoint y: 125, endPoint x: 114, endPoint y: 124, distance: 21.4
type input "9"
click at [145, 125] on input "text" at bounding box center [143, 126] width 12 height 10
type input "5"
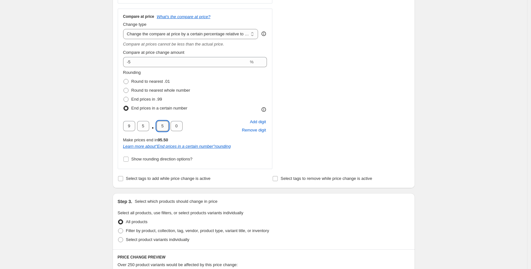
click at [159, 124] on input "5" at bounding box center [163, 126] width 12 height 10
click at [162, 125] on input "5" at bounding box center [163, 126] width 12 height 10
type input "0"
click at [107, 184] on div "Create new price change job. This page is ready Create new price change job Dra…" at bounding box center [264, 116] width 318 height 843
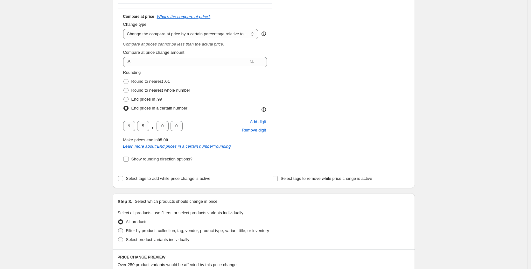
click at [124, 233] on span at bounding box center [121, 231] width 6 height 6
click at [118, 229] on input "Filter by product, collection, tag, vendor, product type, variant title, or inv…" at bounding box center [118, 228] width 0 height 0
radio input "true"
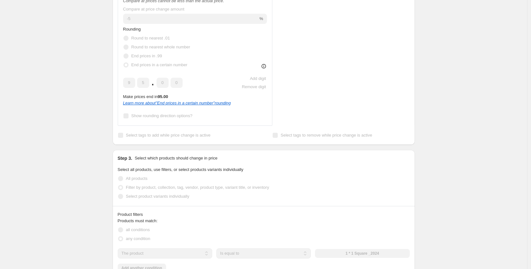
scroll to position [395, 0]
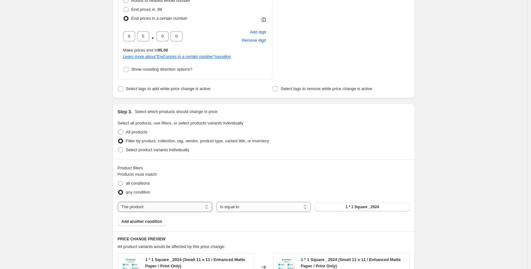
click at [161, 202] on select "The product The product's collection The product's tag The product's vendor The…" at bounding box center [165, 207] width 95 height 10
select select "collection"
click at [160, 222] on span "Add another condition" at bounding box center [142, 221] width 41 height 5
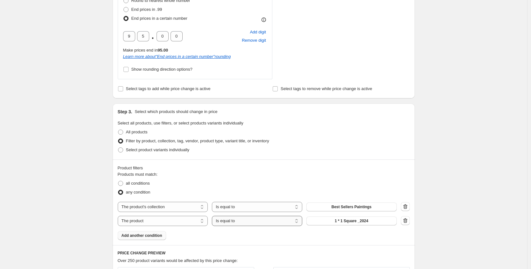
click at [248, 222] on select "Is equal to Is not equal to" at bounding box center [257, 221] width 90 height 10
click at [185, 223] on select "The product The product's collection The product's tag The product's vendor The…" at bounding box center [163, 221] width 90 height 10
select select "title"
click at [316, 219] on input "Default Title" at bounding box center [352, 221] width 90 height 10
paste input "Small 8 x 12"
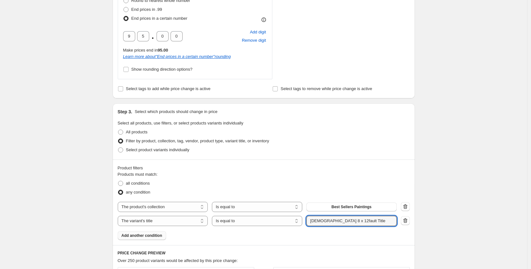
paste input "Small 8 x 12"
type input "Small 8 x 12"
click at [320, 234] on div "Products must match: all conditions any condition The product The product's col…" at bounding box center [264, 205] width 292 height 69
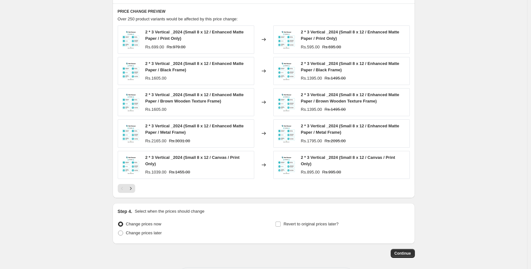
scroll to position [642, 0]
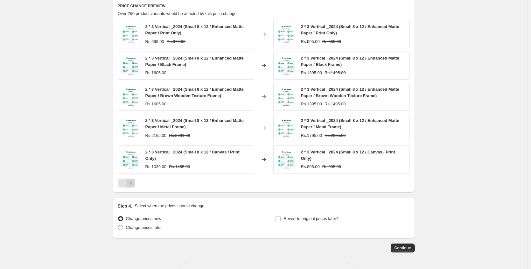
click at [132, 186] on icon "Next" at bounding box center [131, 183] width 6 height 6
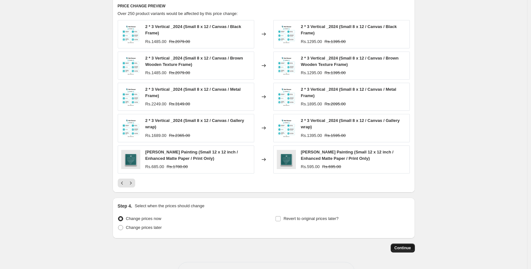
click at [405, 248] on span "Continue" at bounding box center [403, 247] width 17 height 5
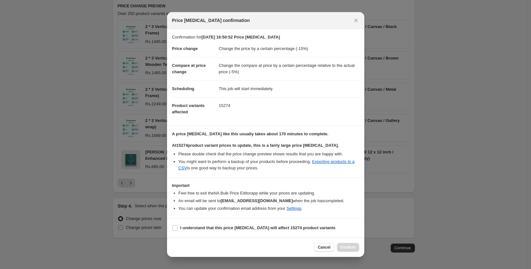
click at [347, 246] on div "Cancel Confirm" at bounding box center [336, 247] width 45 height 9
click at [358, 22] on icon "Close" at bounding box center [356, 20] width 6 height 6
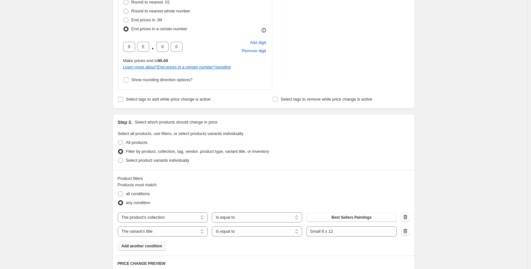
scroll to position [664, 0]
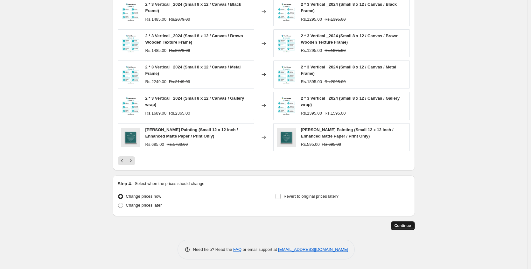
click at [396, 224] on span "Continue" at bounding box center [403, 225] width 17 height 5
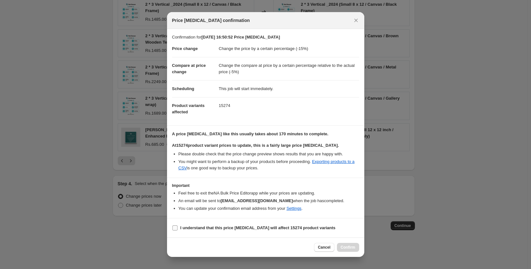
click at [212, 225] on b "I understand that this price change job will affect 15274 product variants" at bounding box center [258, 227] width 155 height 5
click at [178, 225] on input "I understand that this price change job will affect 15274 product variants" at bounding box center [175, 227] width 5 height 5
checkbox input "true"
click at [355, 248] on span "Confirm" at bounding box center [348, 247] width 15 height 5
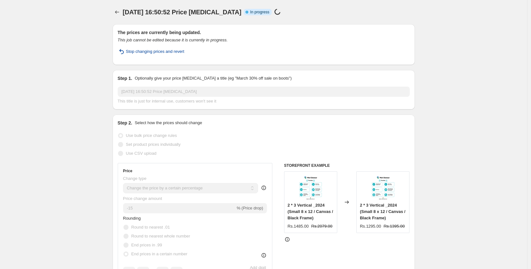
click at [151, 51] on span "Stop changing prices and revert" at bounding box center [155, 51] width 59 height 6
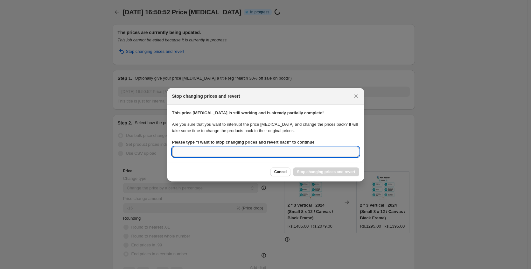
click at [212, 147] on input "Please type " I want to stop changing prices and revert back " to continue" at bounding box center [265, 152] width 187 height 10
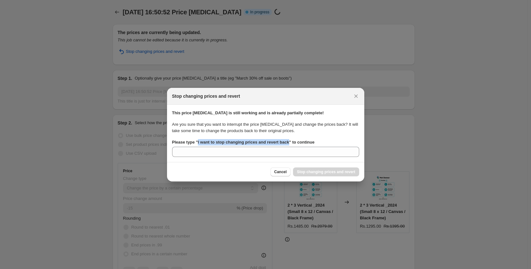
drag, startPoint x: 200, startPoint y: 141, endPoint x: 293, endPoint y: 141, distance: 93.6
click at [293, 141] on b "Please type " I want to stop changing prices and revert back " to continue" at bounding box center [243, 142] width 143 height 5
copy b "I want to stop changing prices and revert back"
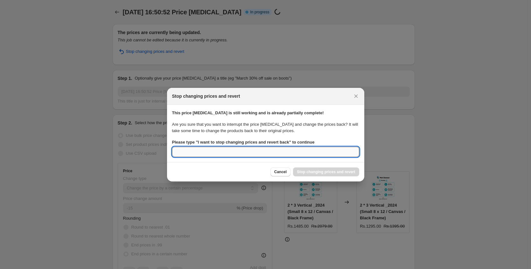
click at [233, 151] on input "Please type " I want to stop changing prices and revert back " to continue" at bounding box center [265, 152] width 187 height 10
paste input "I want to stop changing prices and revert back"
type input "I want to stop changing prices and revert back"
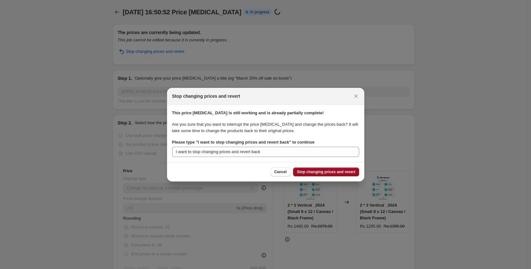
click at [328, 170] on span "Stop changing prices and revert" at bounding box center [326, 171] width 58 height 5
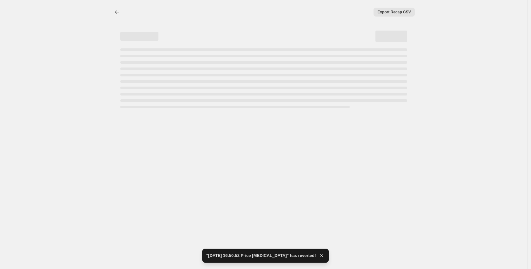
select select "percentage"
select select "pp"
select select "collection"
select select "title"
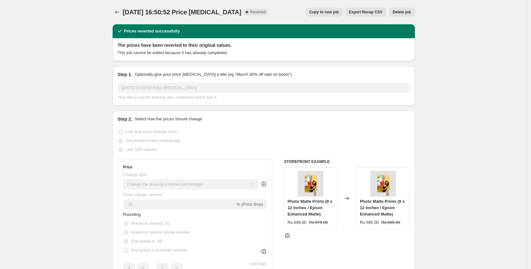
click at [326, 13] on span "Copy to new job" at bounding box center [324, 12] width 30 height 5
select select "percentage"
select select "pp"
select select "collection"
select select "title"
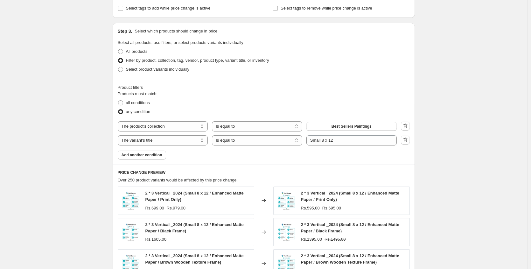
scroll to position [442, 0]
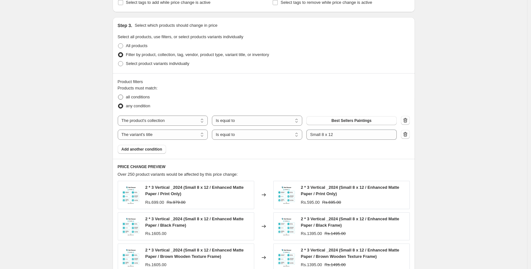
click at [149, 100] on span "all conditions" at bounding box center [138, 97] width 24 height 6
click at [118, 95] on input "all conditions" at bounding box center [118, 95] width 0 height 0
radio input "true"
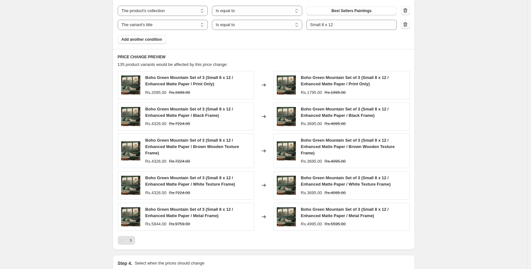
scroll to position [548, 0]
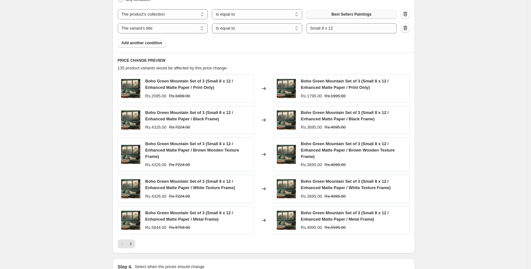
click at [335, 13] on span "Best Sellers Paintings" at bounding box center [352, 14] width 40 height 5
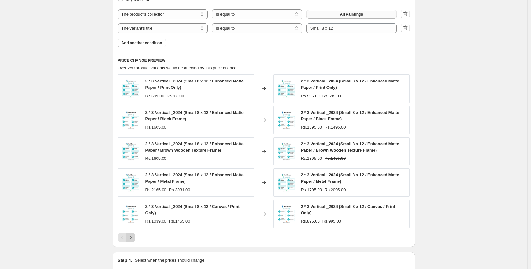
click at [133, 239] on icon "Next" at bounding box center [131, 237] width 6 height 6
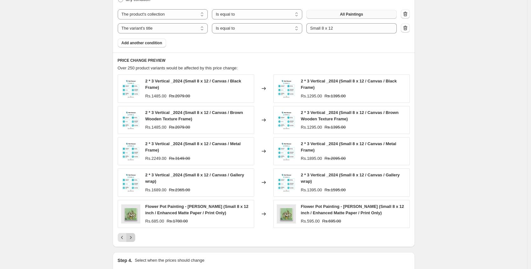
click at [133, 238] on icon "Next" at bounding box center [131, 237] width 6 height 6
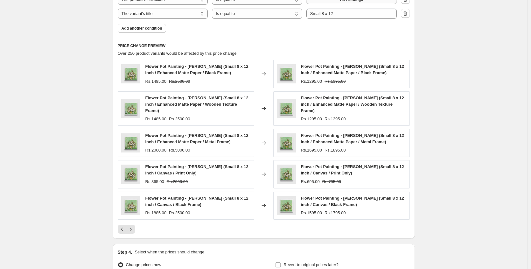
scroll to position [570, 0]
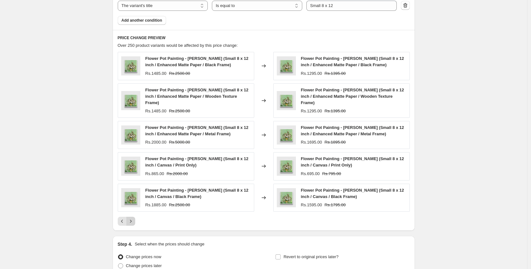
click at [135, 222] on button "Next" at bounding box center [130, 221] width 9 height 9
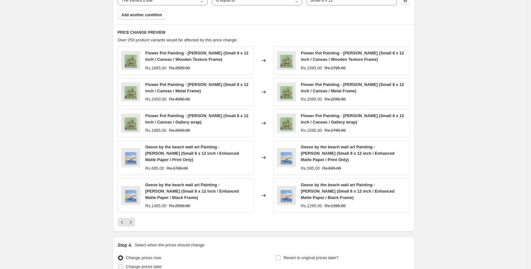
scroll to position [637, 0]
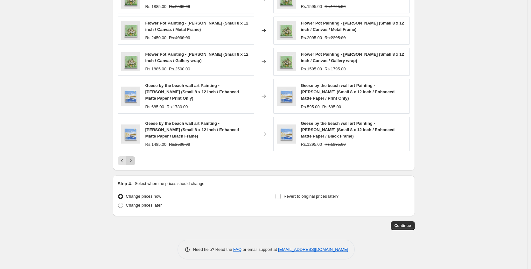
click at [134, 160] on icon "Next" at bounding box center [131, 161] width 6 height 6
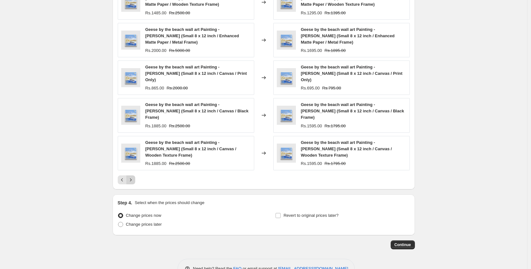
click at [133, 177] on icon "Next" at bounding box center [131, 180] width 6 height 6
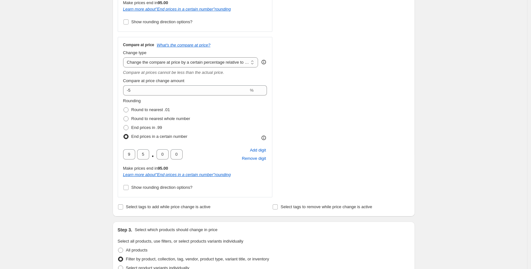
scroll to position [218, 0]
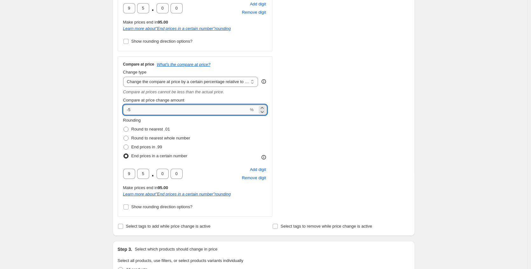
drag, startPoint x: 137, startPoint y: 109, endPoint x: 131, endPoint y: 109, distance: 5.4
click at [131, 109] on input "-5" at bounding box center [186, 110] width 126 height 10
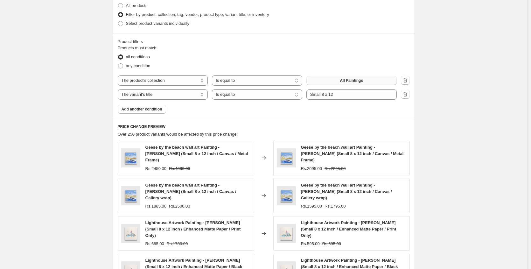
scroll to position [514, 0]
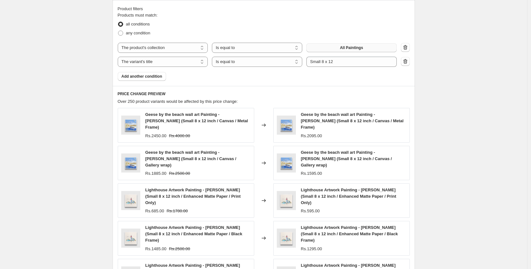
click at [368, 109] on div "Geese by the beach wall art Painting - Meri Deewar (Small 8 x 12 inch / Canvas …" at bounding box center [341, 125] width 137 height 34
click at [256, 97] on div "PRICE CHANGE PREVIEW Over 250 product variants would be affected by this price …" at bounding box center [264, 199] width 302 height 226
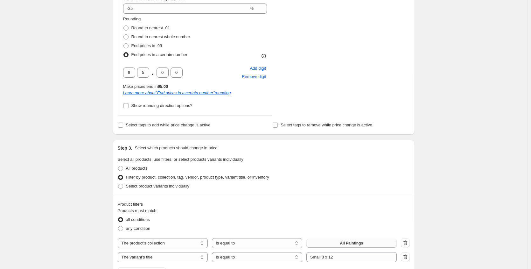
scroll to position [141, 0]
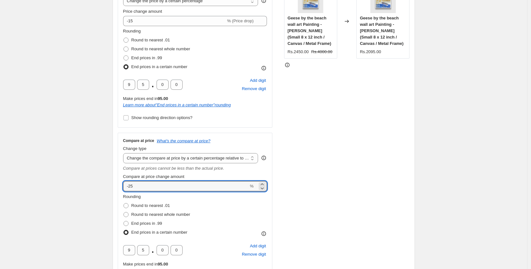
drag, startPoint x: 141, startPoint y: 186, endPoint x: 105, endPoint y: 184, distance: 36.0
type input "25"
click at [310, 157] on div "STOREFRONT EXAMPLE Geese by the beach wall art Painting - Meri Deewar (Small 8 …" at bounding box center [347, 134] width 126 height 317
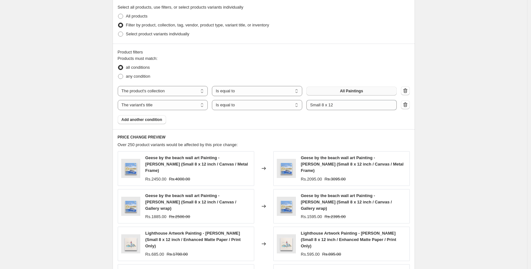
scroll to position [631, 0]
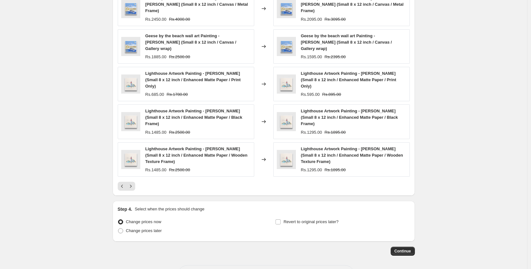
click at [407, 249] on span "Continue" at bounding box center [403, 251] width 17 height 5
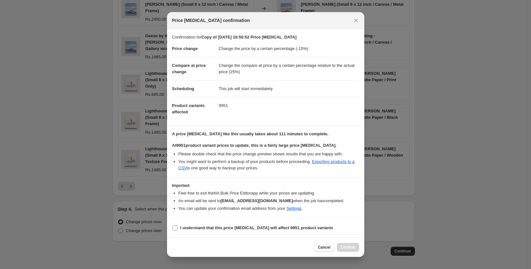
click at [198, 223] on label "I understand that this price change job will affect 9951 product variants" at bounding box center [252, 227] width 161 height 9
click at [178, 225] on input "I understand that this price change job will affect 9951 product variants" at bounding box center [175, 227] width 5 height 5
checkbox input "true"
click at [345, 244] on button "Confirm" at bounding box center [348, 247] width 22 height 9
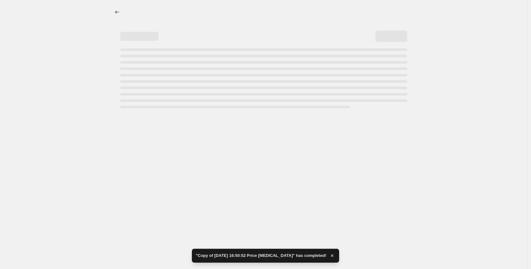
select select "percentage"
select select "pp"
select select "collection"
select select "title"
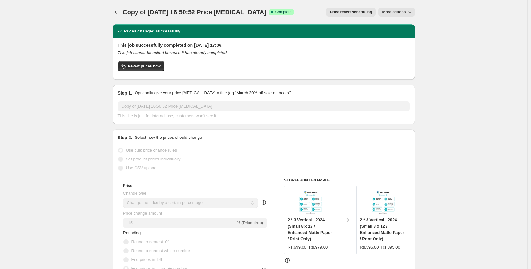
click at [123, 11] on div at bounding box center [118, 12] width 10 height 9
click at [120, 11] on icon "Price change jobs" at bounding box center [117, 12] width 6 height 6
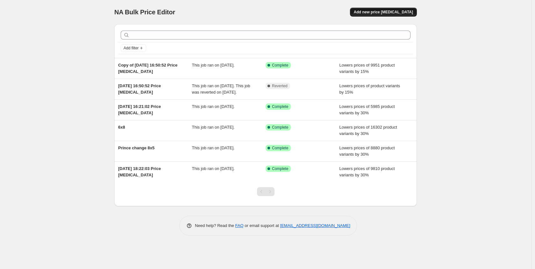
click at [379, 12] on span "Add new price [MEDICAL_DATA]" at bounding box center [383, 12] width 59 height 5
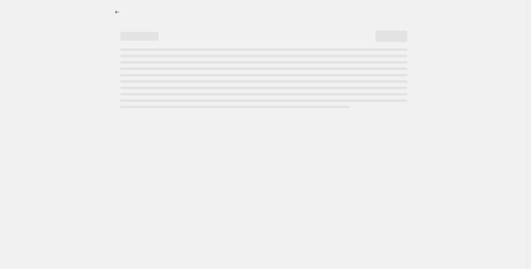
select select "percentage"
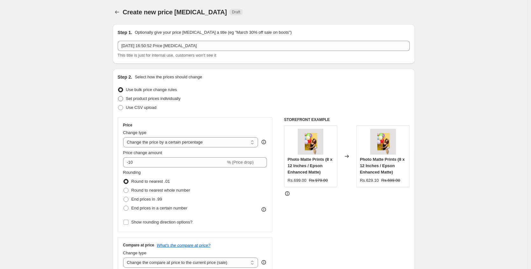
click at [157, 98] on span "Set product prices individually" at bounding box center [153, 98] width 55 height 5
click at [118, 96] on input "Set product prices individually" at bounding box center [118, 96] width 0 height 0
radio input "true"
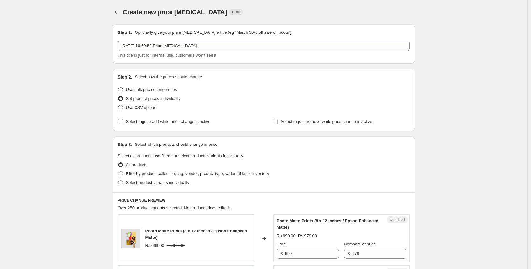
click at [145, 88] on span "Use bulk price change rules" at bounding box center [151, 89] width 51 height 5
click at [118, 88] on input "Use bulk price change rules" at bounding box center [118, 87] width 0 height 0
radio input "true"
select select "percentage"
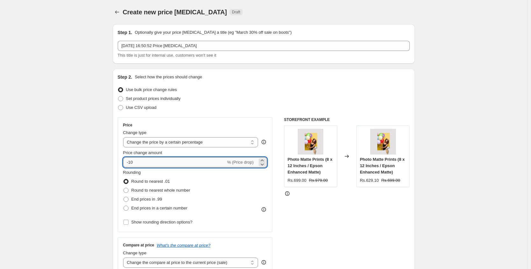
click at [143, 159] on input "-10" at bounding box center [174, 162] width 103 height 10
type input "-15"
click at [231, 107] on div "Use CSV upload" at bounding box center [264, 107] width 292 height 9
click at [144, 206] on span "End prices in a certain number" at bounding box center [159, 208] width 56 height 5
click at [124, 206] on input "End prices in a certain number" at bounding box center [124, 206] width 0 height 0
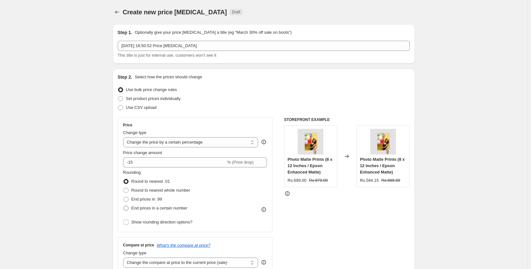
radio input "true"
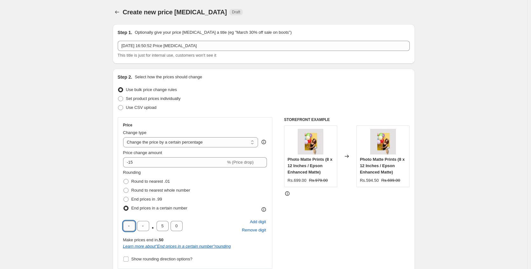
drag, startPoint x: 133, startPoint y: 223, endPoint x: 127, endPoint y: 223, distance: 6.0
click at [127, 223] on input "text" at bounding box center [129, 226] width 12 height 10
type input "9"
type input "5"
type input "0"
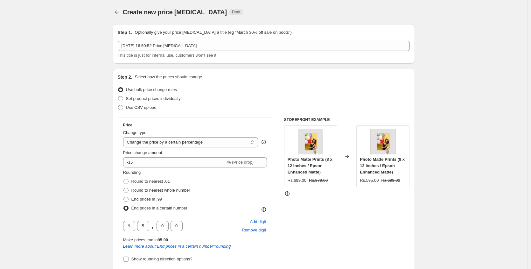
click at [230, 204] on div "Rounding Round to nearest .01 Round to nearest whole number End prices in .99 E…" at bounding box center [195, 190] width 144 height 43
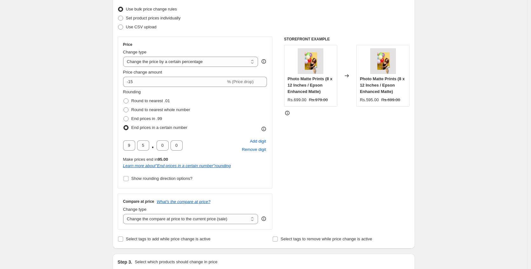
scroll to position [124, 0]
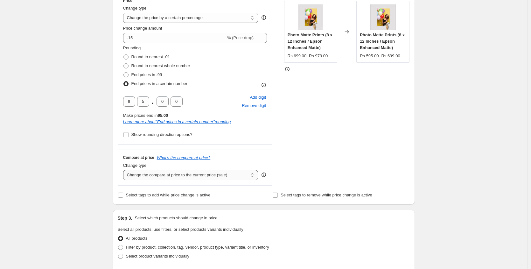
click at [199, 174] on select "Change the compare at price to the current price (sale) Change the compare at p…" at bounding box center [190, 175] width 135 height 10
select select "pp"
click at [125, 170] on select "Change the compare at price to the current price (sale) Change the compare at p…" at bounding box center [190, 175] width 135 height 10
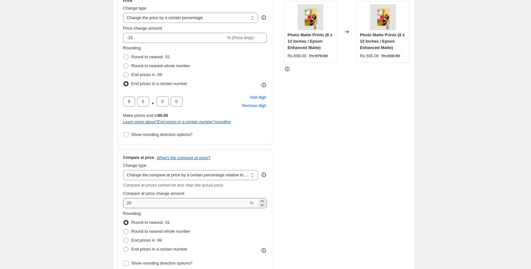
scroll to position [141, 0]
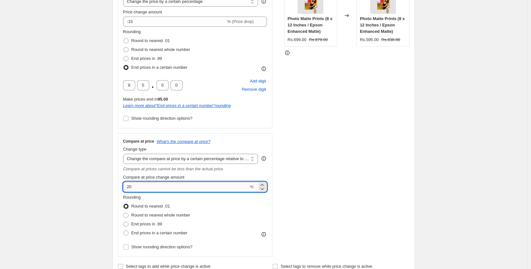
click at [141, 188] on input "20" at bounding box center [186, 187] width 126 height 10
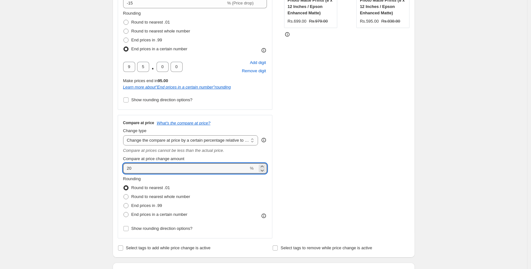
scroll to position [211, 0]
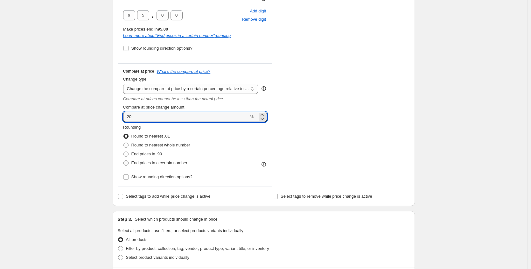
click at [154, 165] on span "End prices in a certain number" at bounding box center [159, 162] width 56 height 5
click at [124, 161] on input "End prices in a certain number" at bounding box center [124, 160] width 0 height 0
radio input "true"
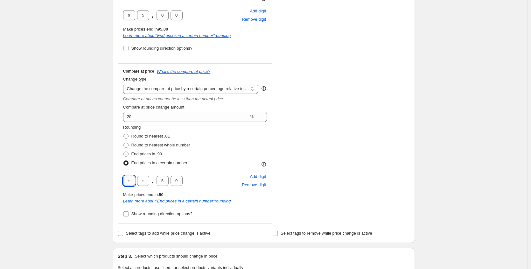
drag, startPoint x: 130, startPoint y: 181, endPoint x: 126, endPoint y: 181, distance: 4.5
click at [126, 181] on input "text" at bounding box center [129, 181] width 12 height 10
type input "9"
click at [146, 179] on input "text" at bounding box center [143, 181] width 12 height 10
type input "5"
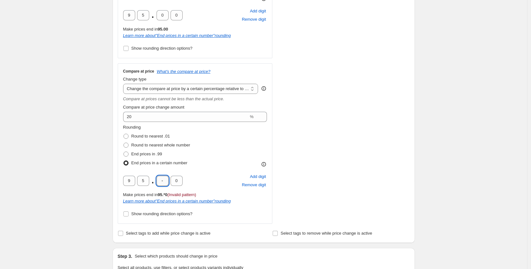
type input "0"
click at [213, 172] on div "Rounding Round to nearest .01 Round to nearest whole number End prices in .99 E…" at bounding box center [195, 171] width 144 height 94
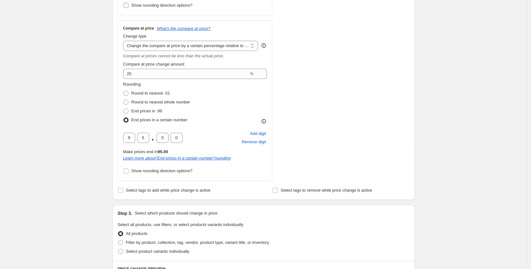
scroll to position [206, 0]
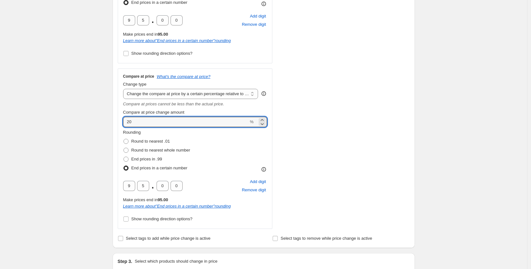
drag, startPoint x: 134, startPoint y: 120, endPoint x: 114, endPoint y: 119, distance: 20.1
click at [114, 119] on div "Step 2. Select how the prices should change Use bulk price change rules Set pro…" at bounding box center [264, 55] width 302 height 385
type input "30"
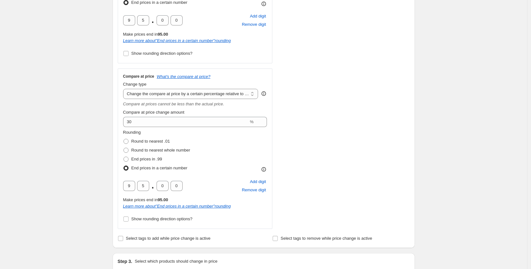
click at [321, 116] on div "STOREFRONT EXAMPLE Photo Matte Prints (8 x 12 Inches / Epson Enhanced Matte) Rs…" at bounding box center [347, 69] width 126 height 317
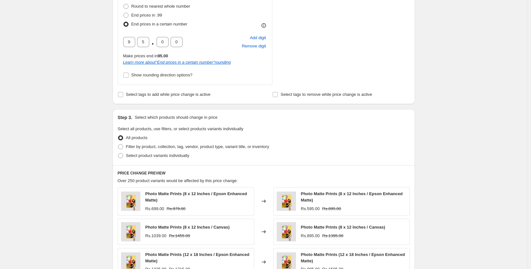
scroll to position [379, 0]
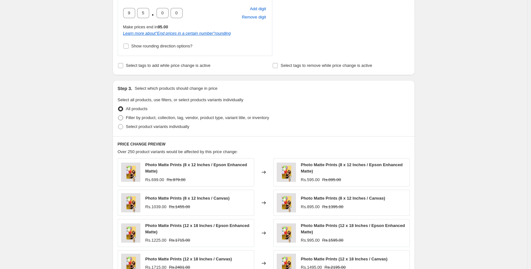
click at [152, 120] on span "Filter by product, collection, tag, vendor, product type, variant title, or inv…" at bounding box center [197, 117] width 143 height 5
click at [118, 116] on input "Filter by product, collection, tag, vendor, product type, variant title, or inv…" at bounding box center [118, 115] width 0 height 0
radio input "true"
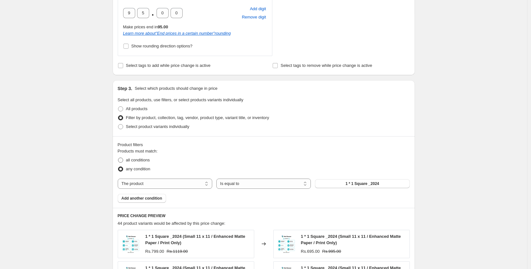
click at [134, 160] on span "all conditions" at bounding box center [138, 160] width 24 height 5
click at [118, 158] on input "all conditions" at bounding box center [118, 158] width 0 height 0
radio input "true"
click at [146, 182] on select "The product The product's collection The product's tag The product's vendor The…" at bounding box center [165, 184] width 95 height 10
select select "collection"
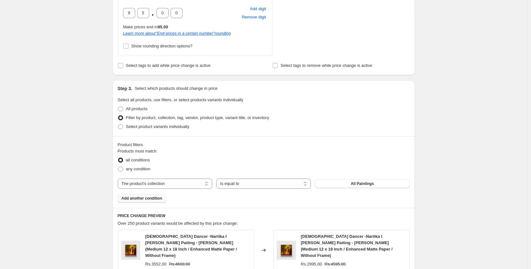
click at [146, 195] on button "Add another condition" at bounding box center [142, 198] width 48 height 9
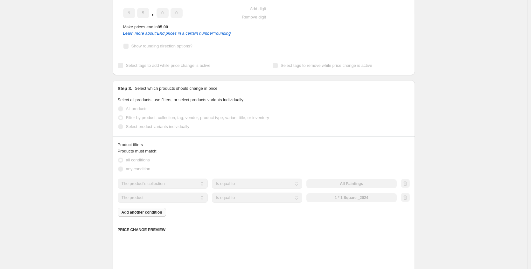
click at [150, 197] on select "The product The product's collection The product's tag The product's vendor The…" at bounding box center [163, 198] width 90 height 10
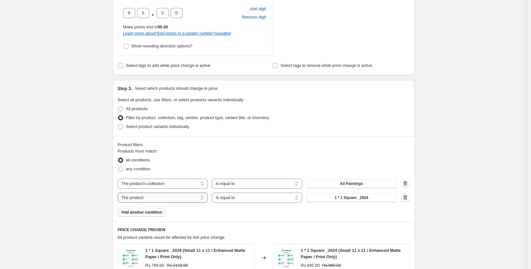
select select "title"
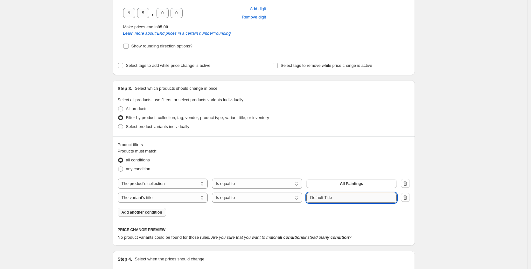
click at [337, 195] on input "Default Title" at bounding box center [352, 198] width 90 height 10
click at [335, 197] on input "Default Title" at bounding box center [352, 198] width 90 height 10
paste input "Small 12 x 8"
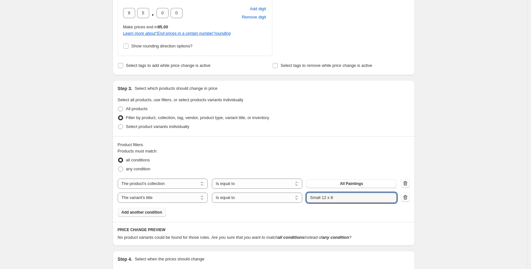
type input "Small 12 x 8"
click at [296, 169] on div "any condition" at bounding box center [264, 169] width 292 height 9
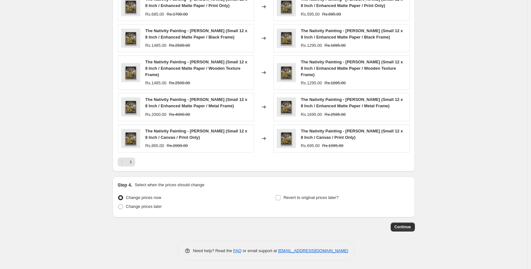
scroll to position [631, 0]
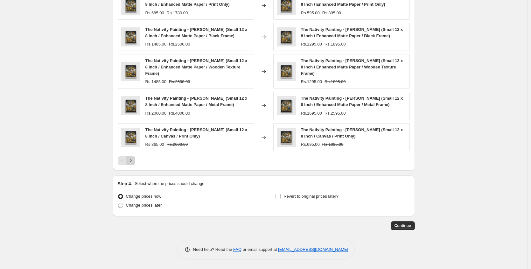
click at [134, 162] on icon "Next" at bounding box center [131, 161] width 6 height 6
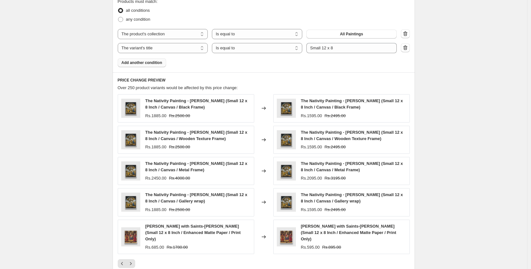
scroll to position [625, 0]
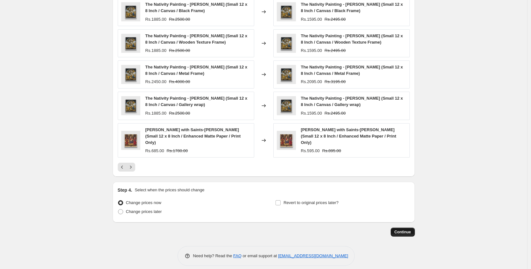
click at [400, 230] on span "Continue" at bounding box center [403, 232] width 17 height 5
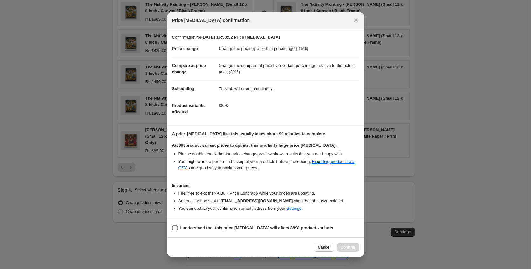
click at [190, 230] on b "I understand that this price change job will affect 8898 product variants" at bounding box center [257, 227] width 153 height 5
click at [178, 230] on input "I understand that this price change job will affect 8898 product variants" at bounding box center [175, 227] width 5 height 5
checkbox input "true"
click at [351, 249] on span "Confirm" at bounding box center [348, 247] width 15 height 5
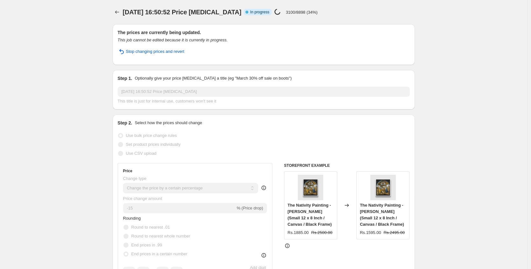
click at [302, 12] on p "3100/8898 (34%)" at bounding box center [302, 12] width 32 height 5
